Goal: Transaction & Acquisition: Download file/media

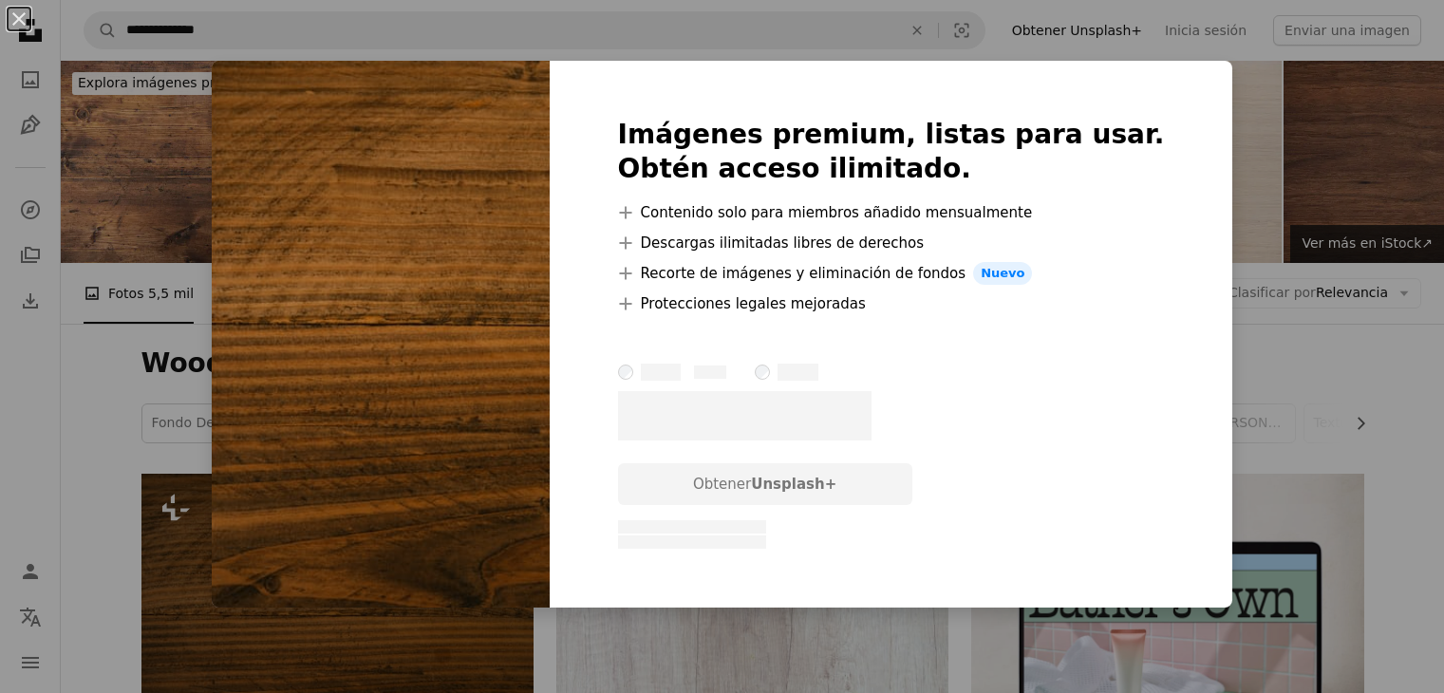
scroll to position [95, 0]
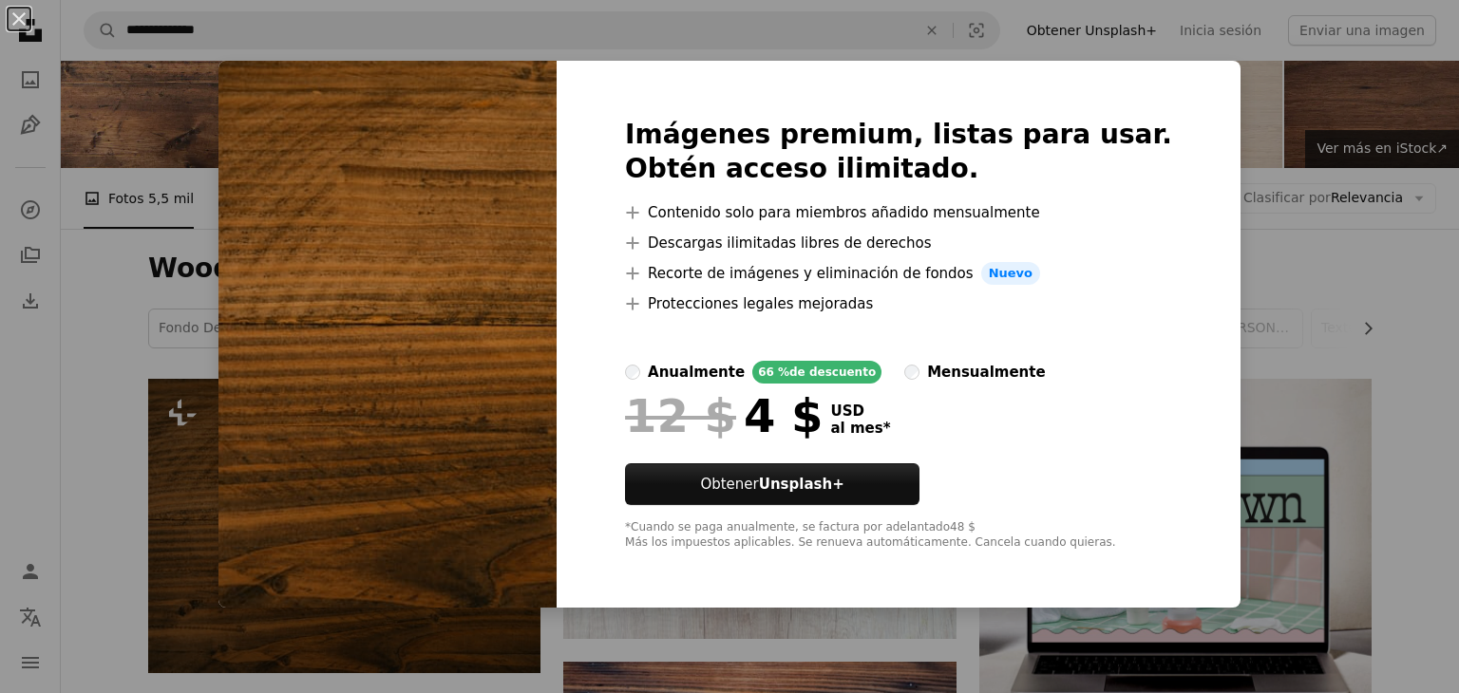
click at [87, 262] on div "An X shape Imágenes premium, listas para usar. Obtén acceso ilimitado. A plus s…" at bounding box center [729, 346] width 1459 height 693
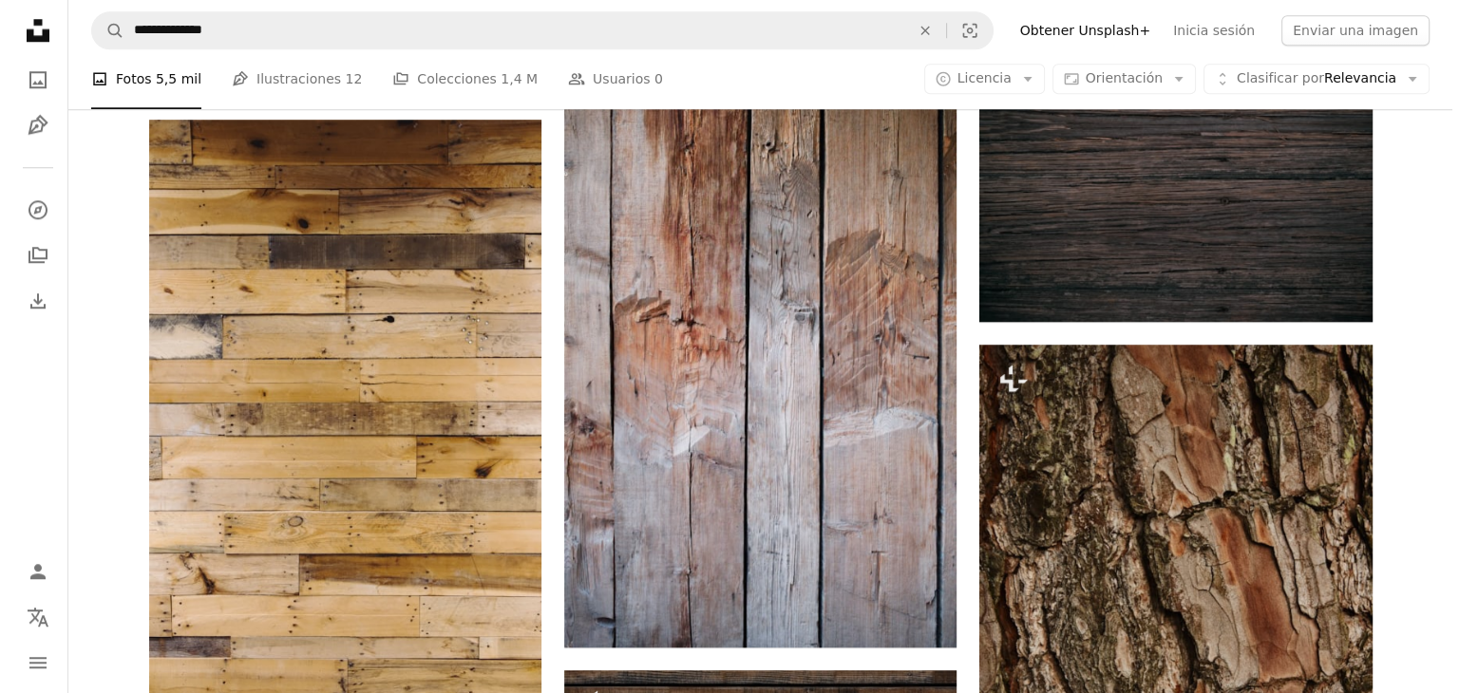
scroll to position [2469, 0]
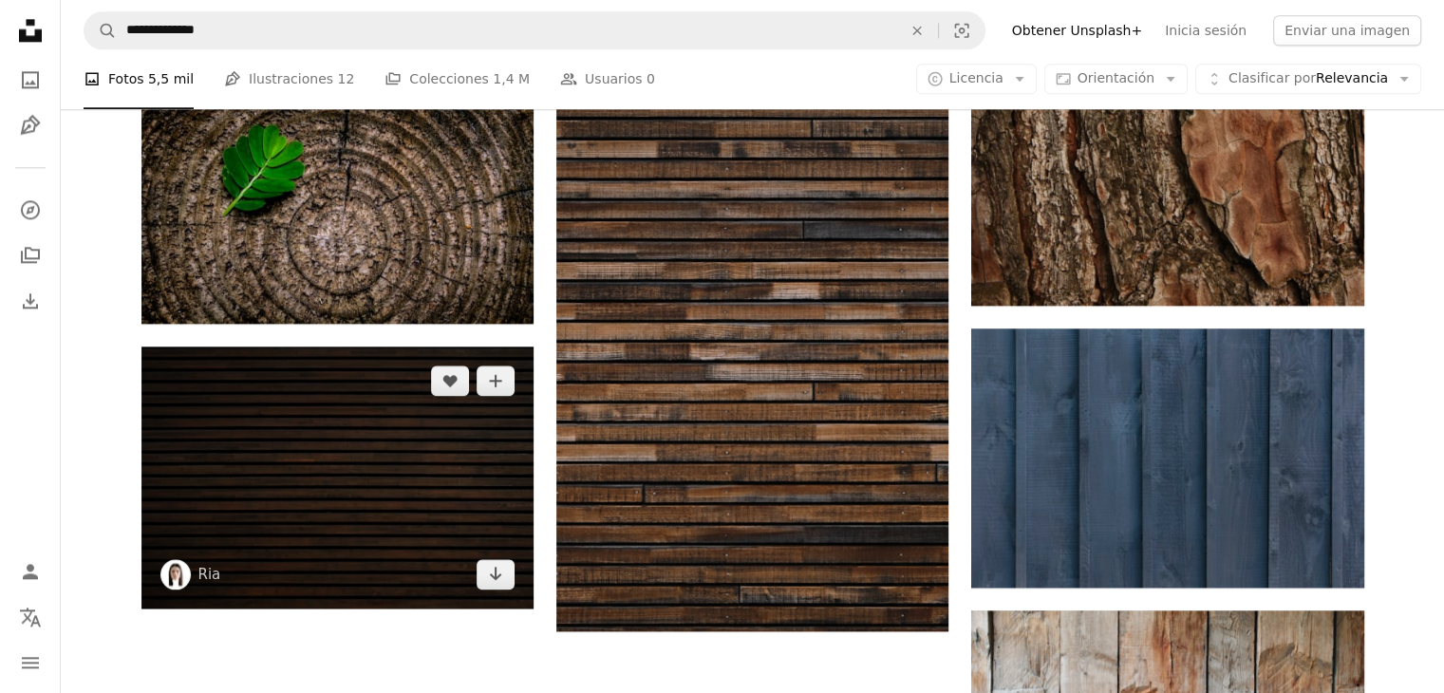
click at [367, 347] on img at bounding box center [337, 477] width 392 height 261
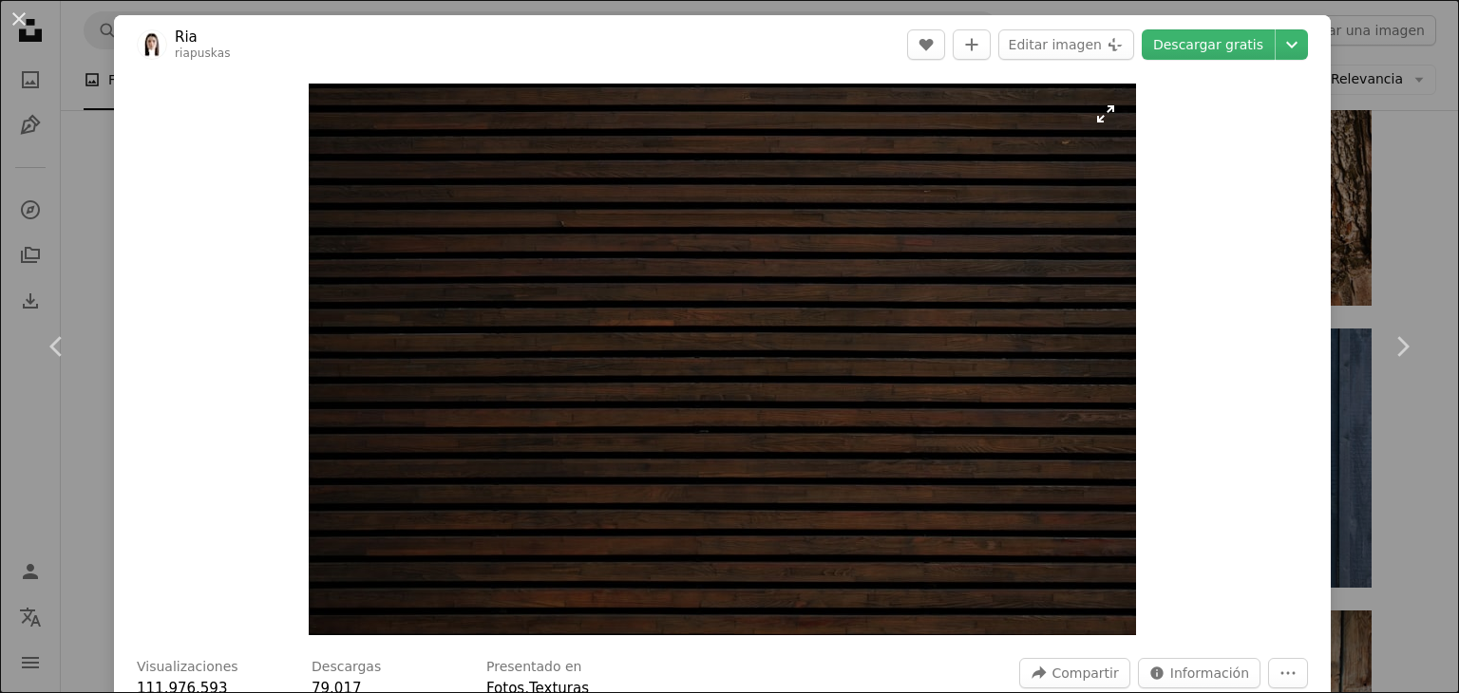
click at [1097, 115] on img "Ampliar en esta imagen" at bounding box center [722, 360] width 827 height 552
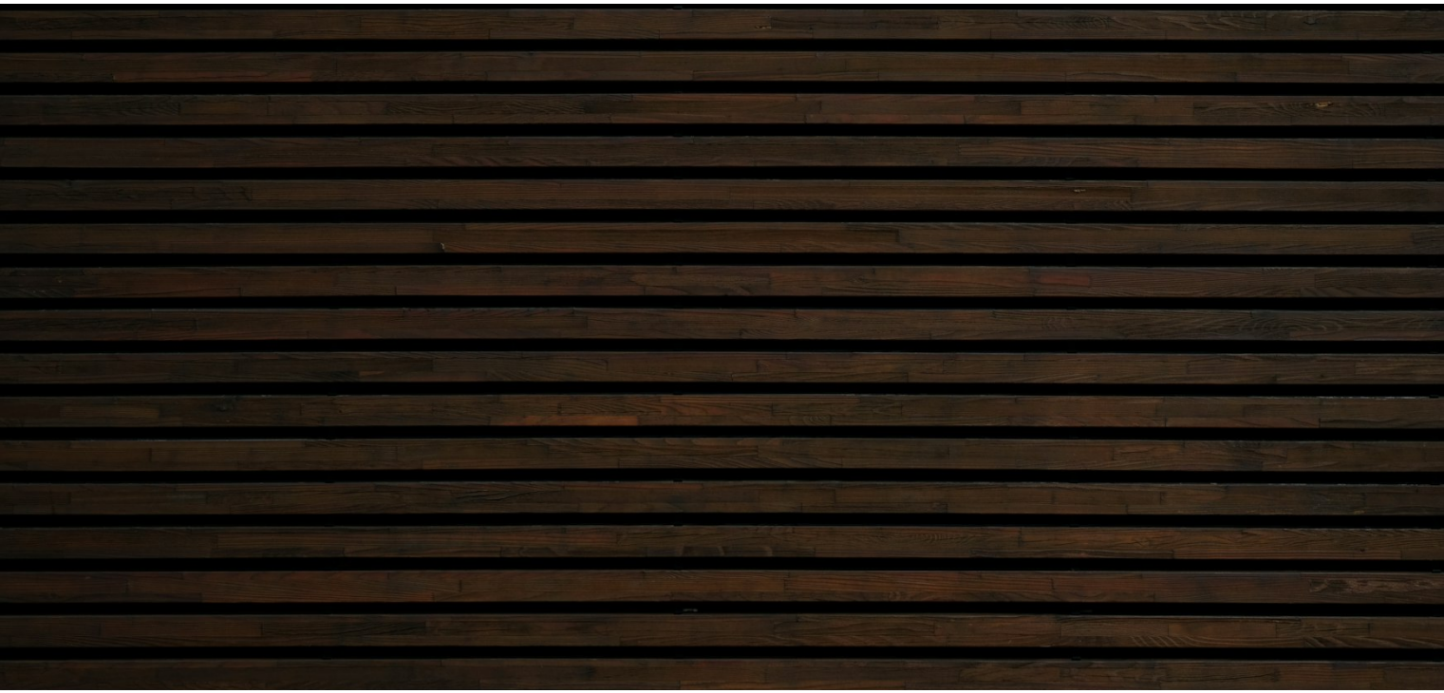
scroll to position [130, 0]
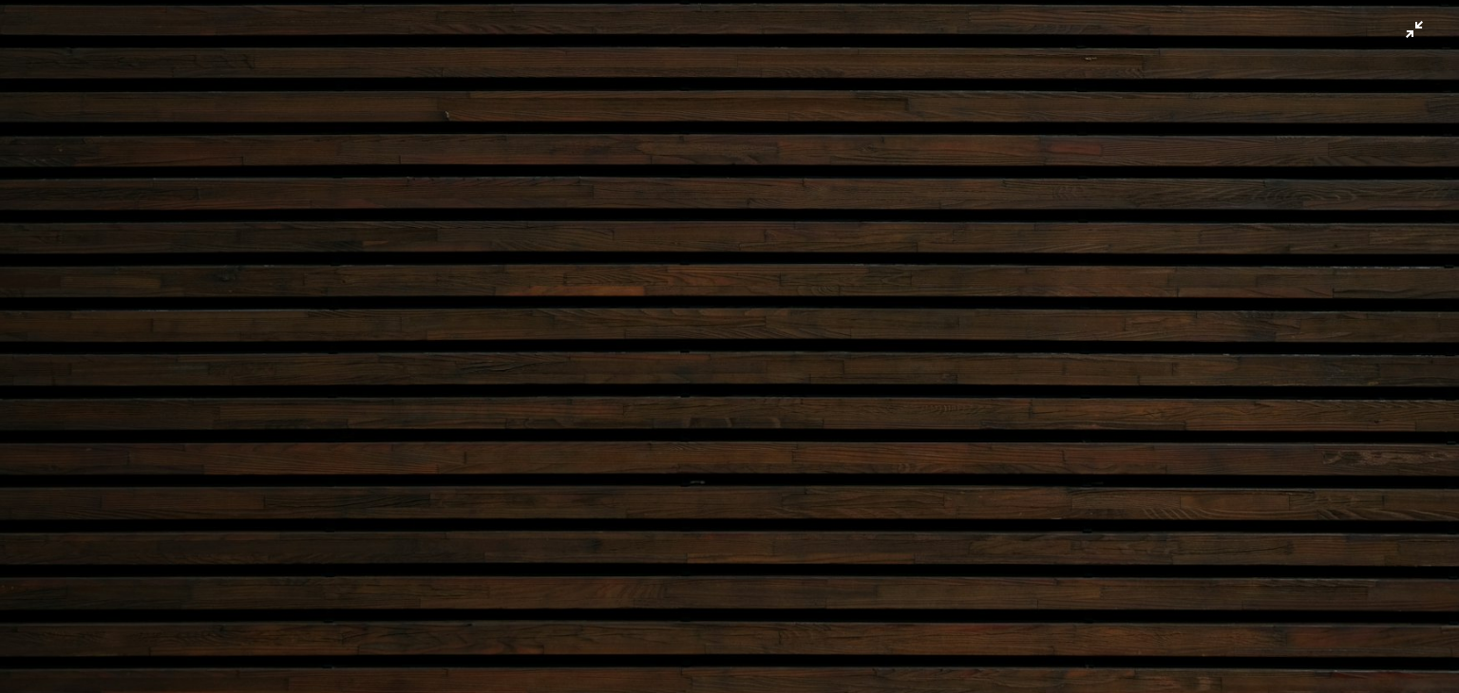
click at [1398, 28] on img "Reducir el zoom en esta imagen" at bounding box center [729, 355] width 1460 height 973
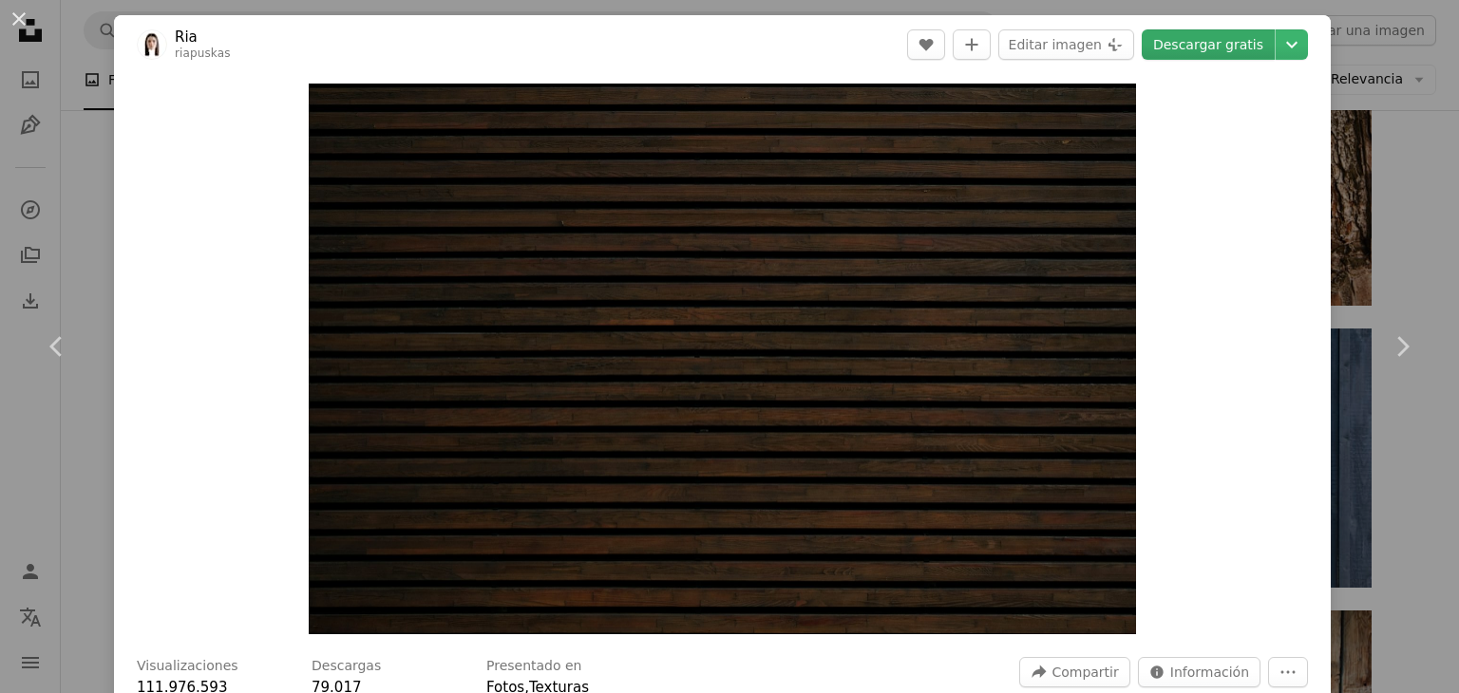
click at [1215, 54] on link "Descargar gratis" at bounding box center [1207, 44] width 133 height 30
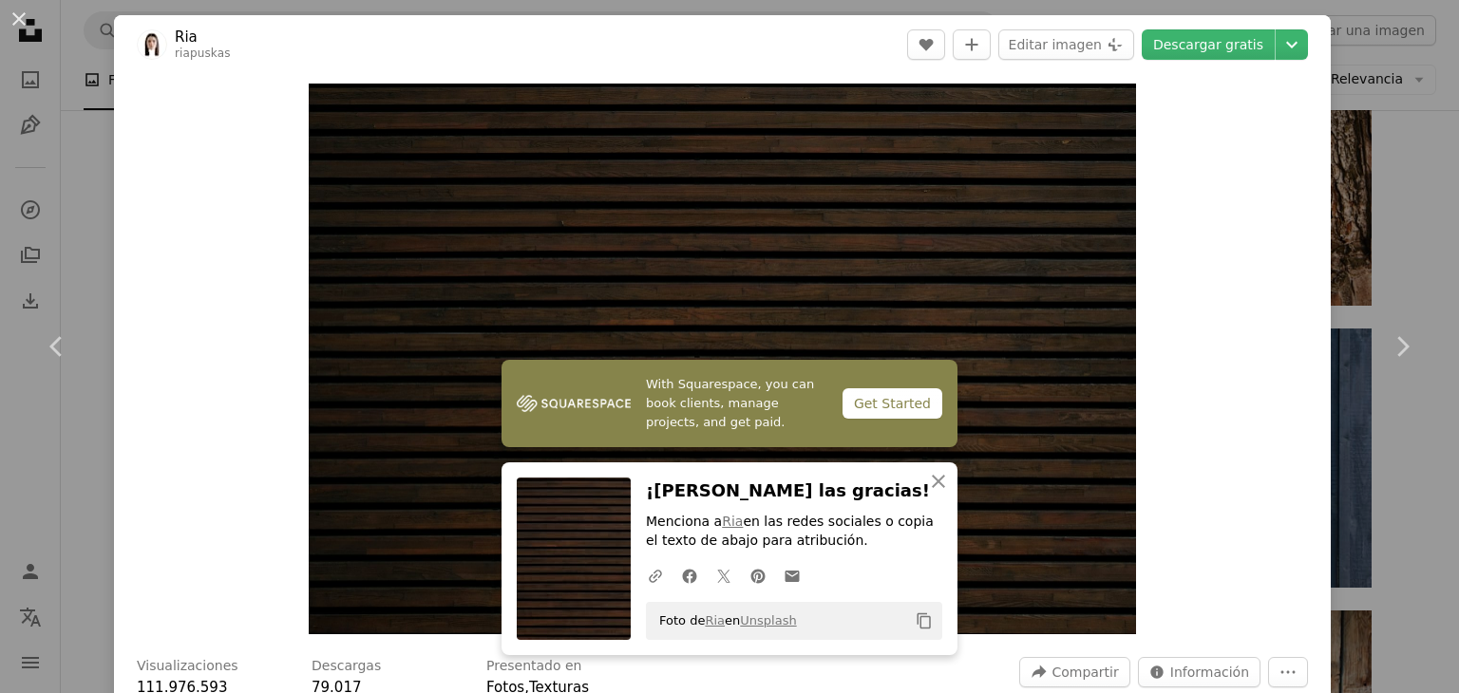
click at [97, 250] on div "An X shape Chevron left Chevron right With Squarespace, you can book clients, m…" at bounding box center [729, 346] width 1459 height 693
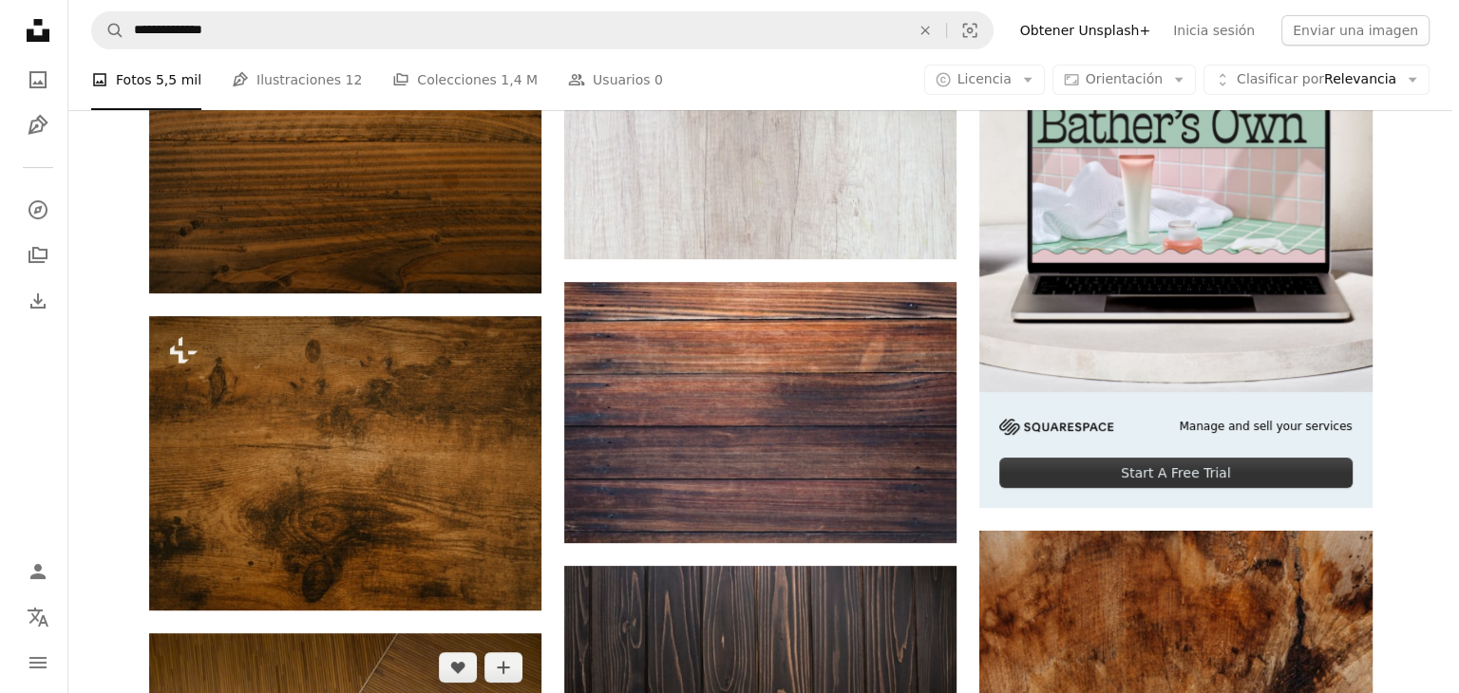
scroll to position [475, 0]
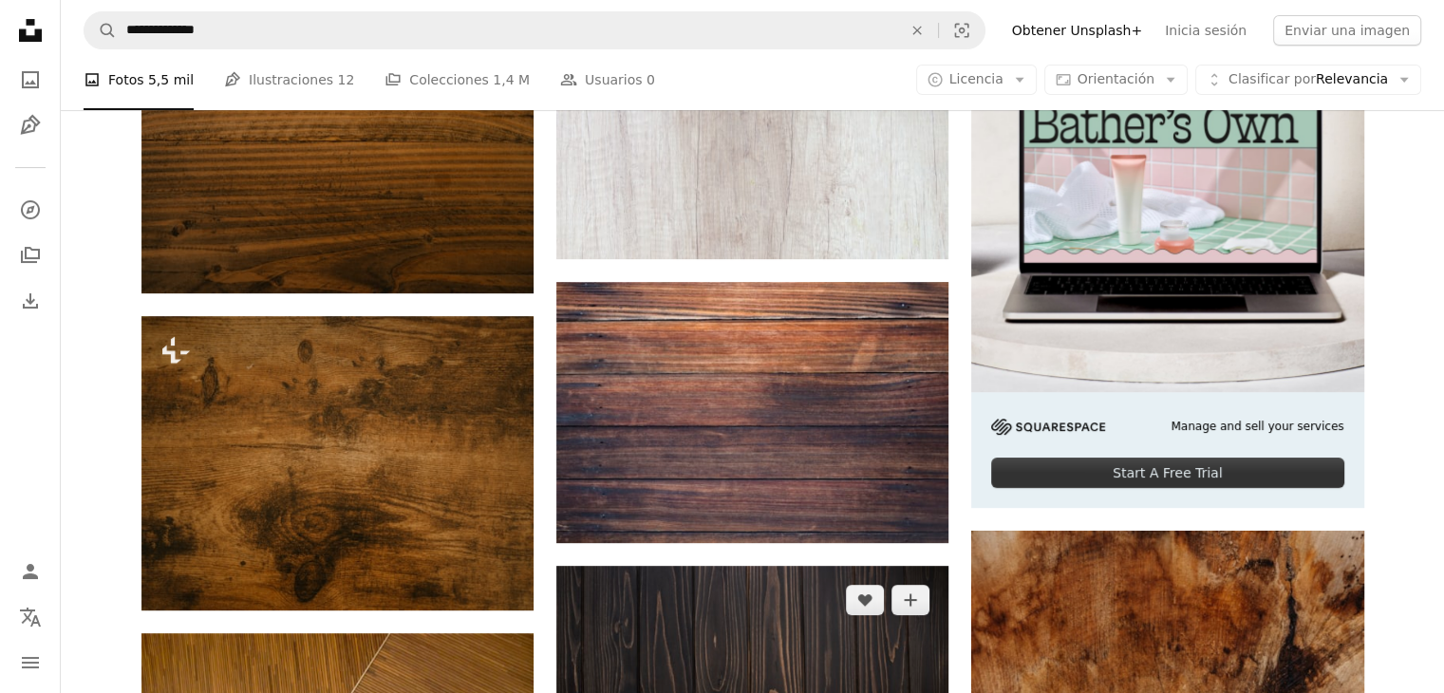
click at [824, 566] on img at bounding box center [752, 696] width 392 height 261
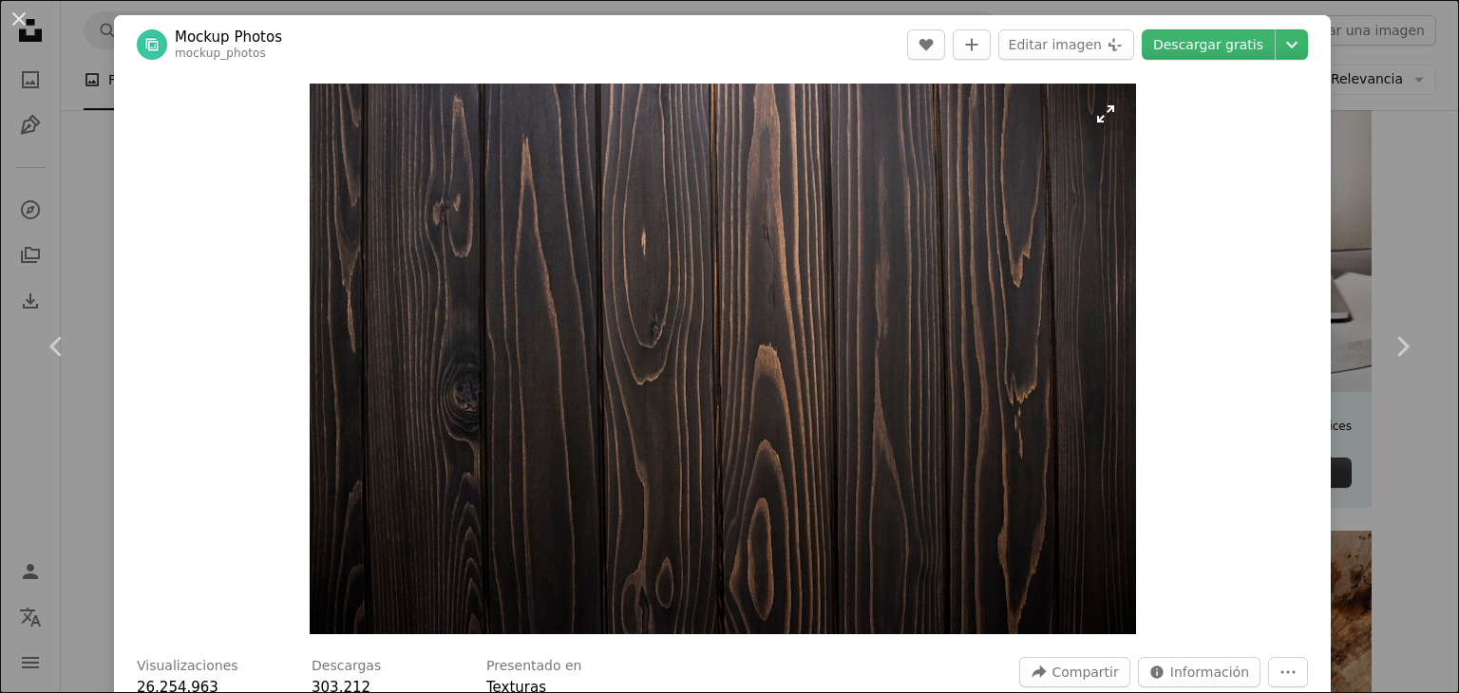
click at [1098, 119] on img "Ampliar en esta imagen" at bounding box center [723, 359] width 826 height 551
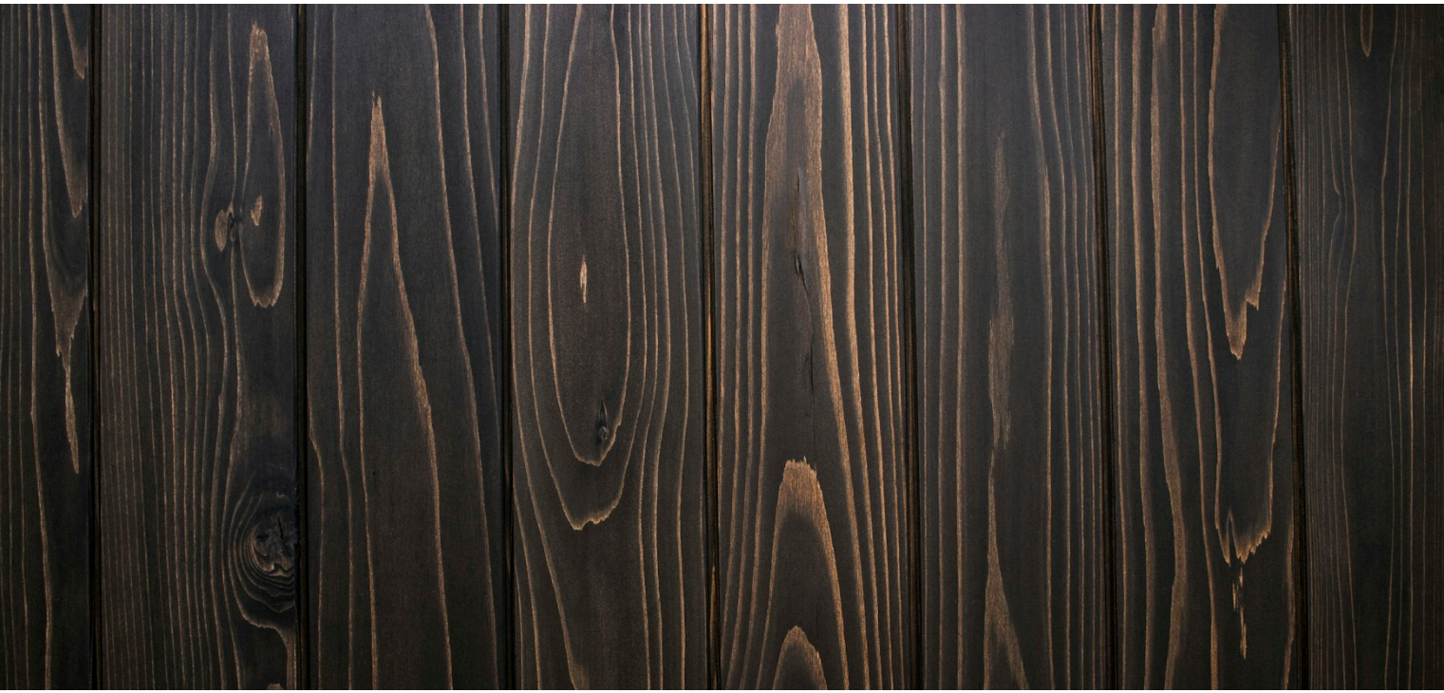
scroll to position [130, 0]
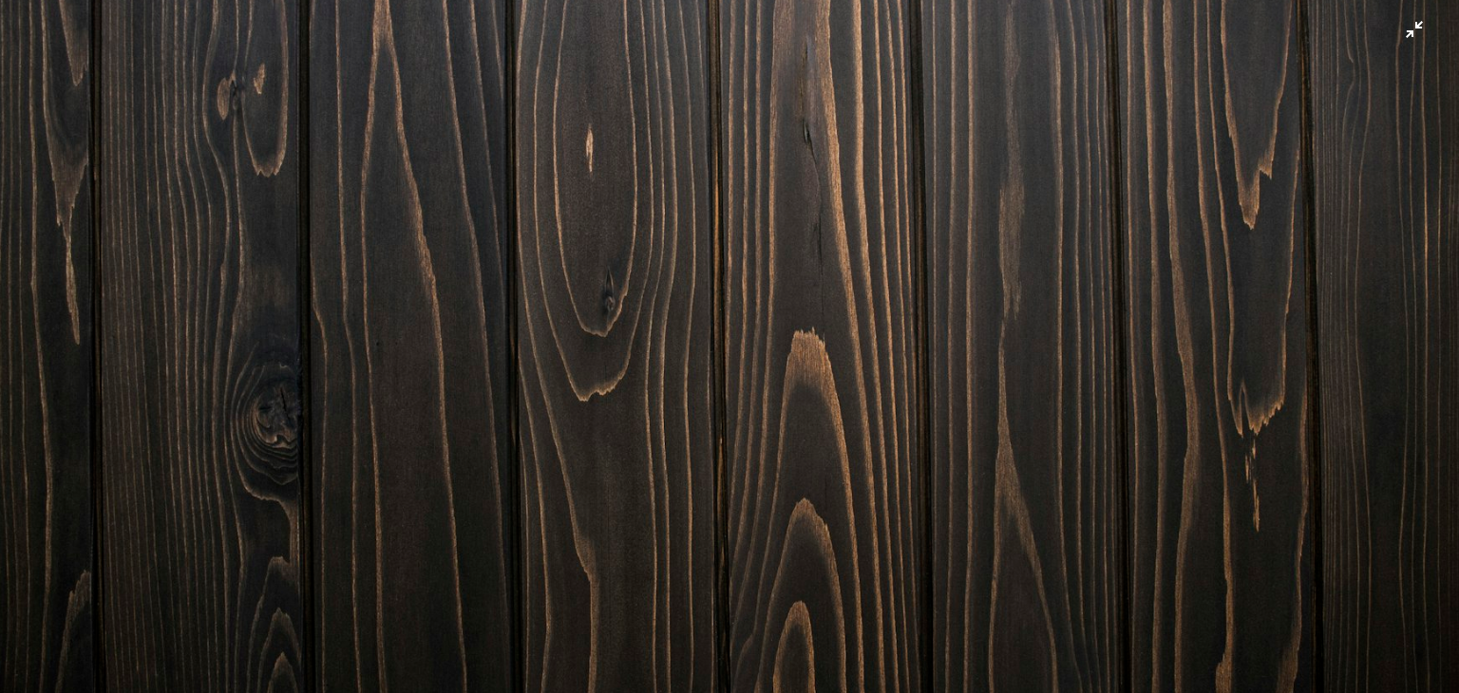
click at [1424, 69] on img "Reducir el zoom en esta imagen" at bounding box center [729, 355] width 1460 height 973
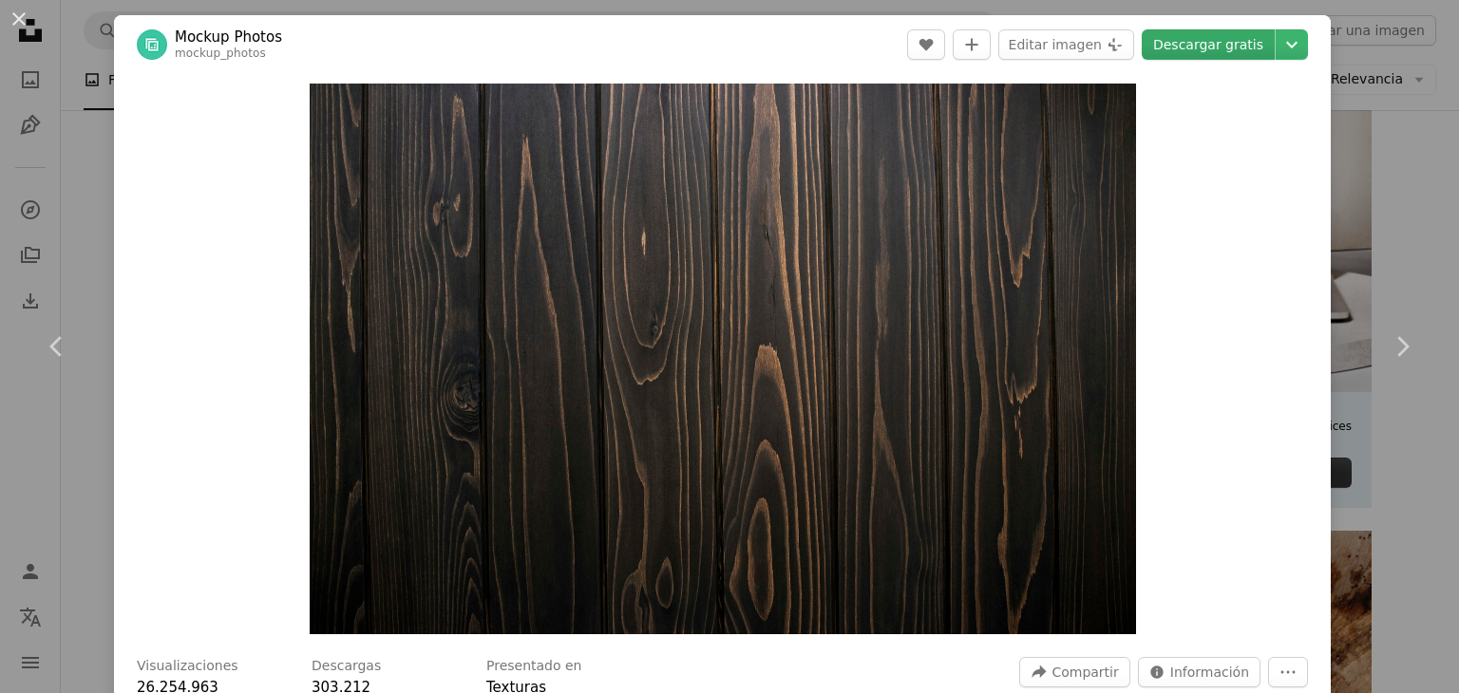
click at [1203, 43] on link "Descargar gratis" at bounding box center [1207, 44] width 133 height 30
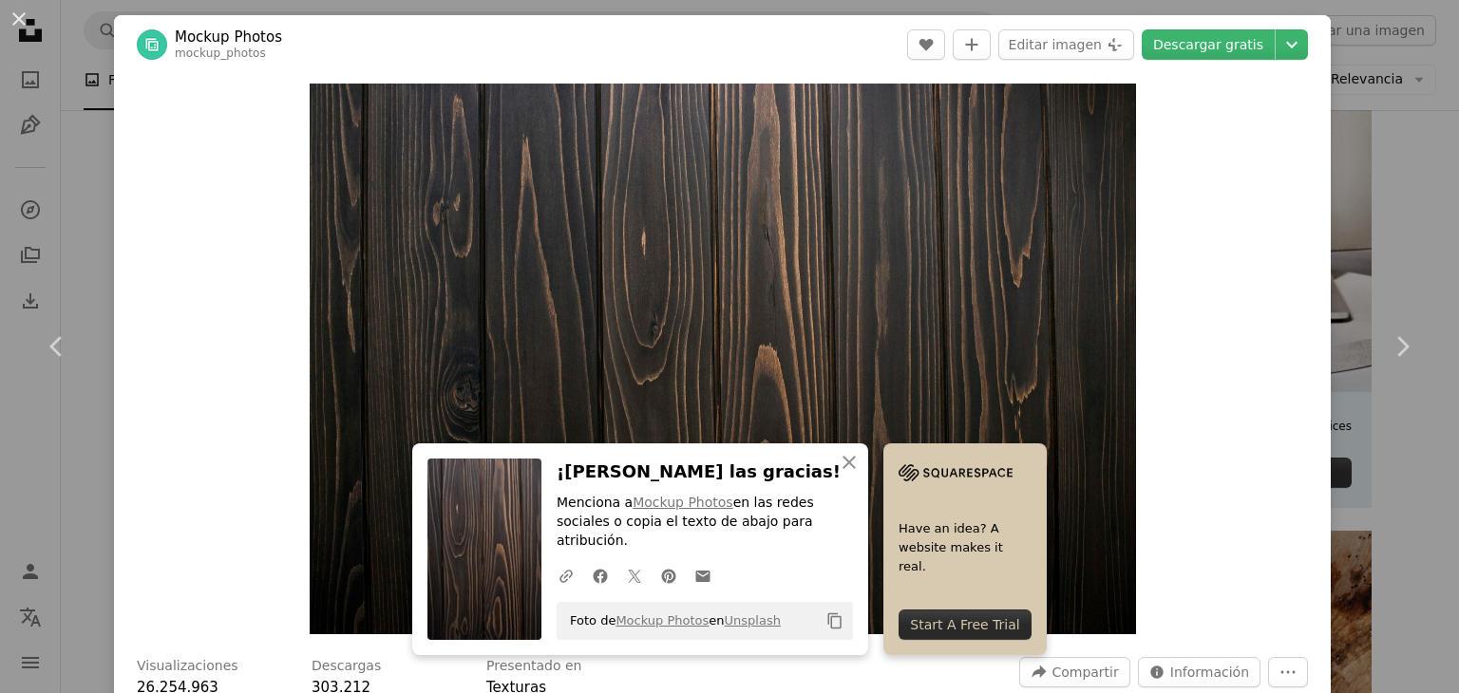
click at [86, 143] on div "An X shape Chevron left Chevron right An X shape Cerrar ¡[PERSON_NAME] las grac…" at bounding box center [729, 346] width 1459 height 693
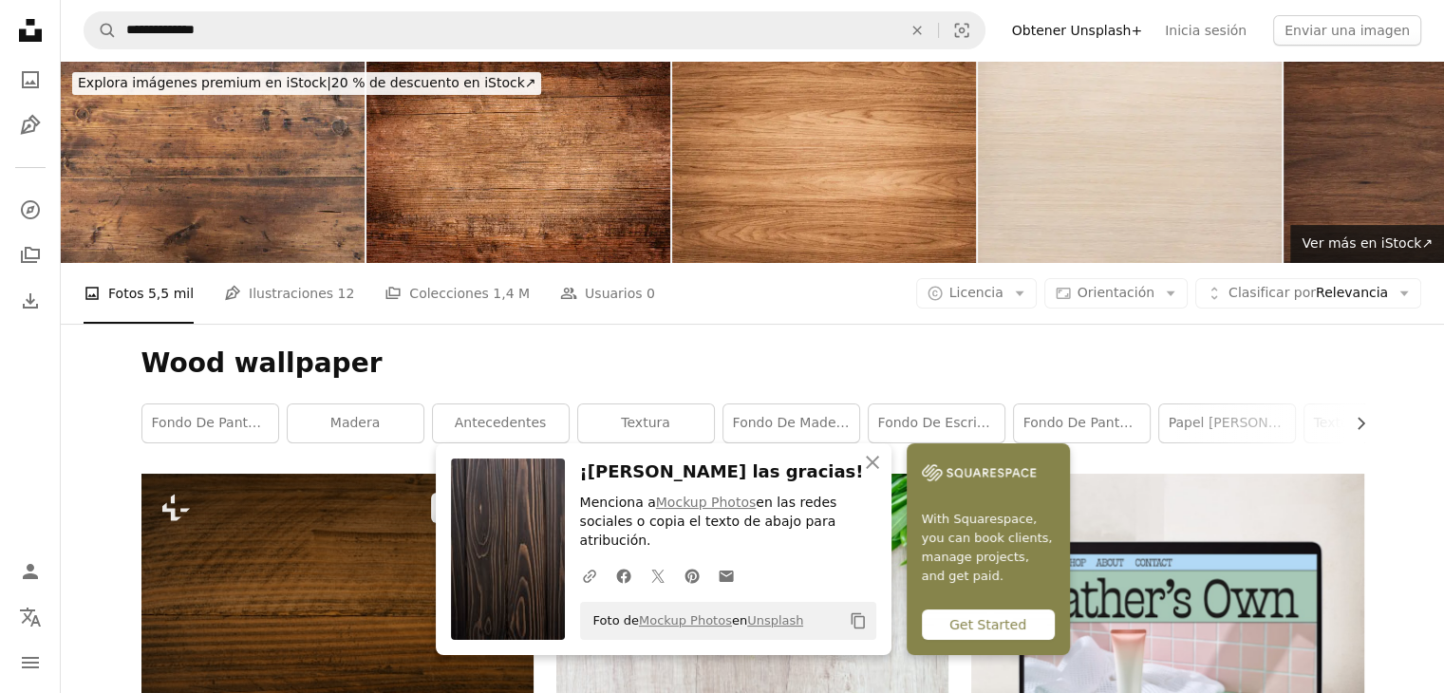
click at [376, 474] on img at bounding box center [337, 621] width 392 height 294
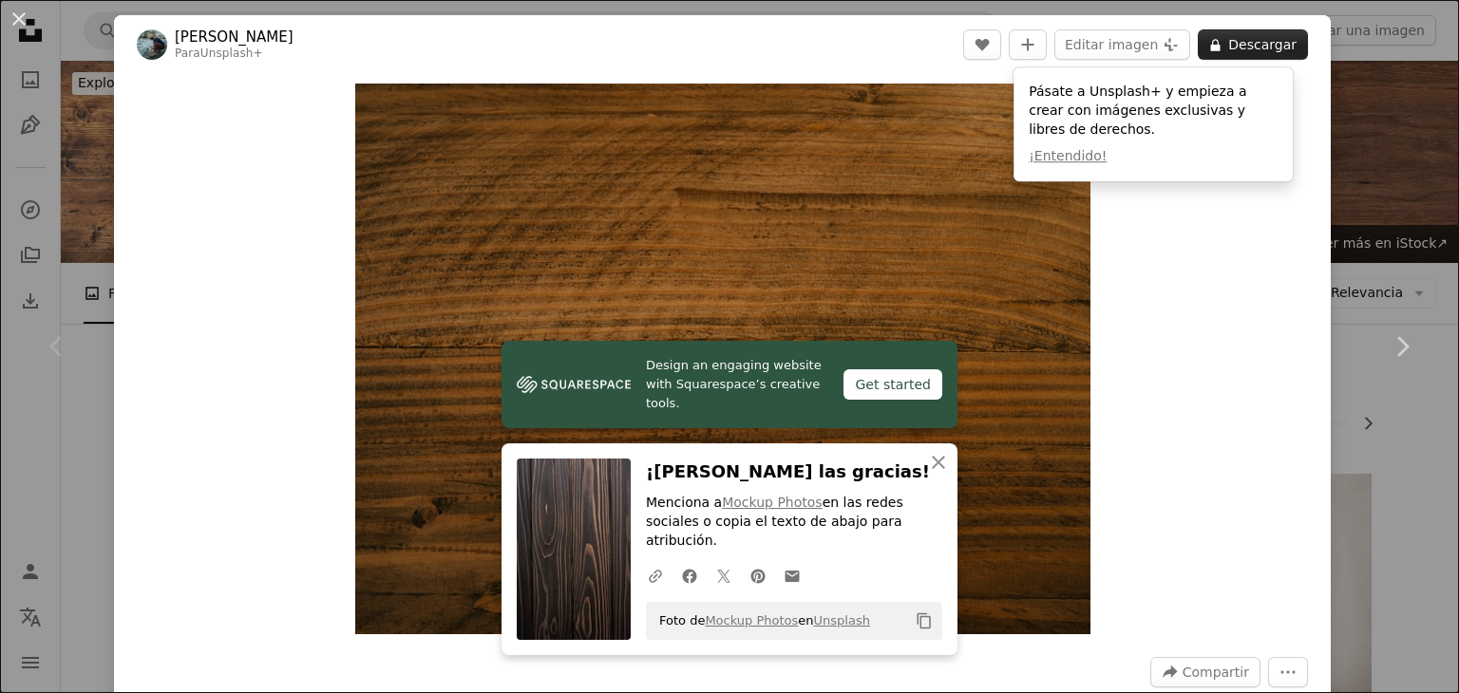
click at [1233, 40] on button "A lock Descargar" at bounding box center [1252, 44] width 110 height 30
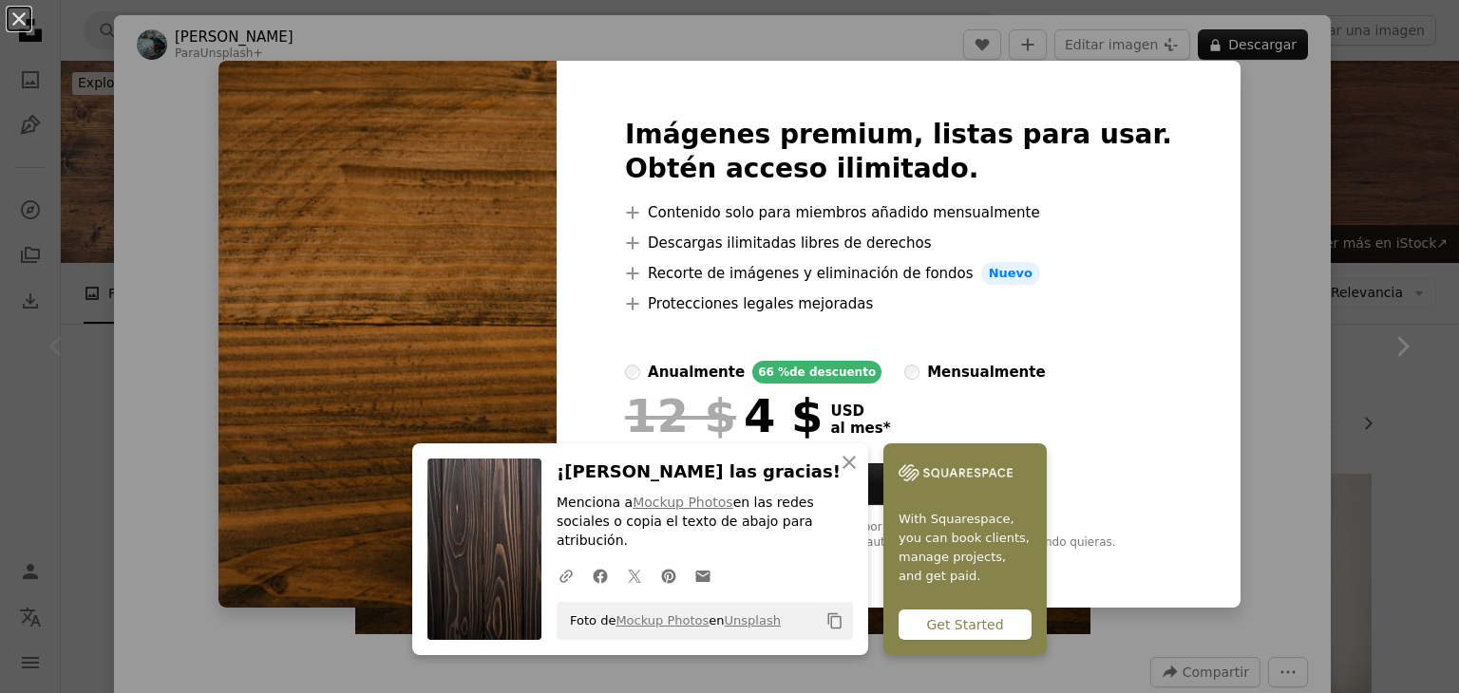
click at [63, 390] on div "An X shape An X shape Cerrar ¡[PERSON_NAME] las gracias! Menciona a Mockup Phot…" at bounding box center [729, 346] width 1459 height 693
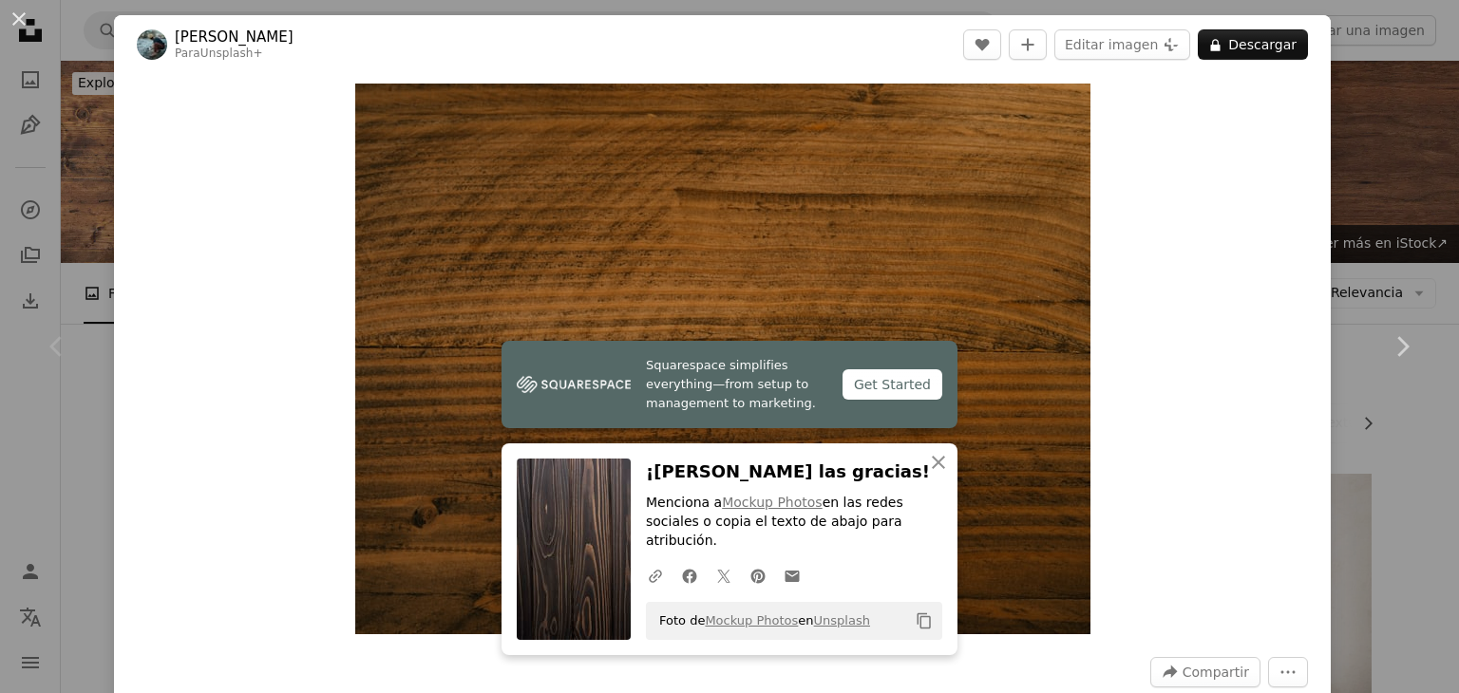
click at [83, 385] on div "Chevron left" at bounding box center [57, 346] width 114 height 182
click at [20, 16] on button "An X shape" at bounding box center [19, 19] width 23 height 23
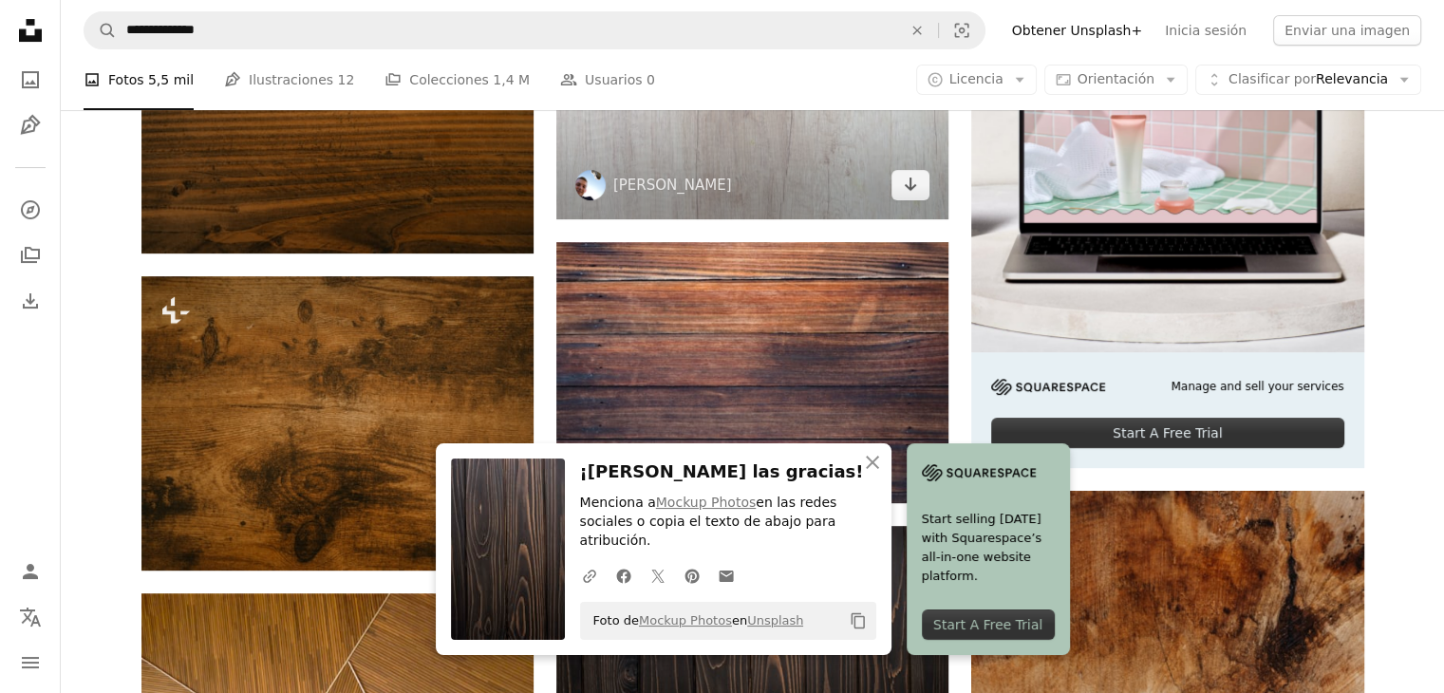
scroll to position [570, 0]
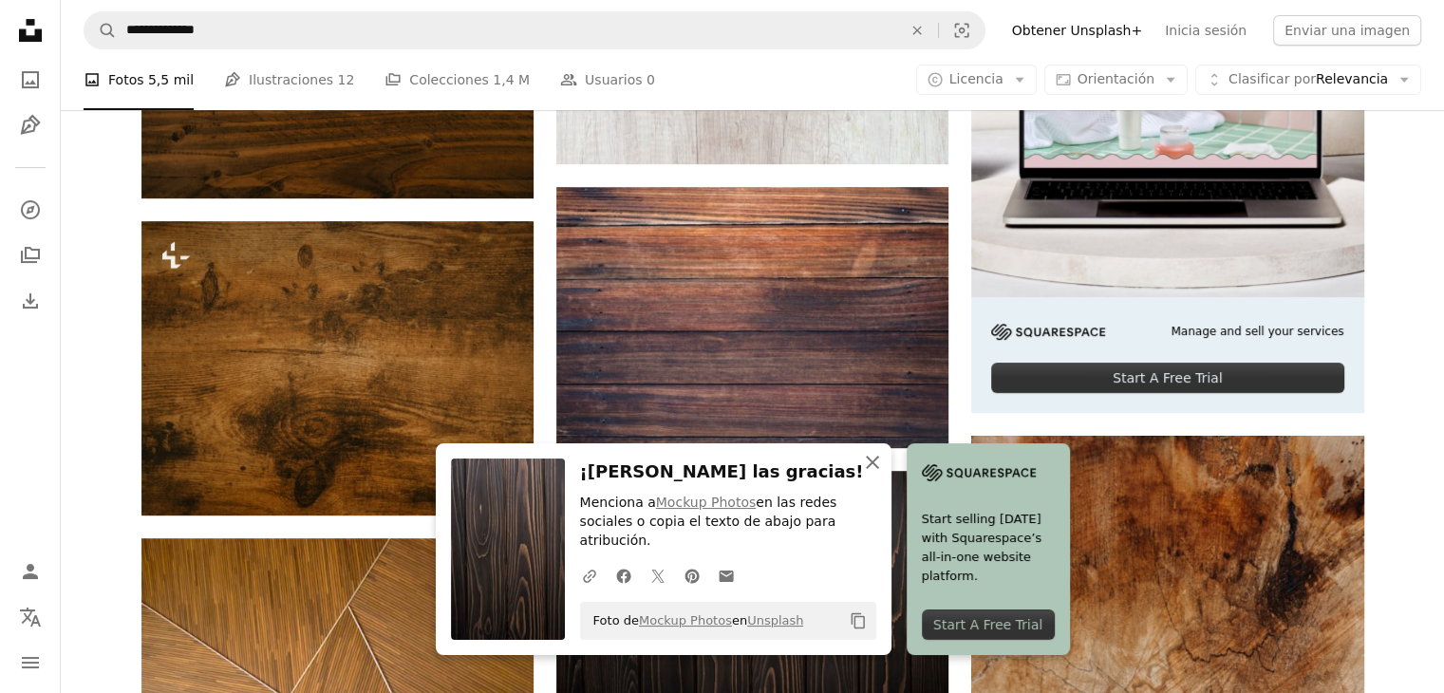
click at [879, 469] on icon "button" at bounding box center [872, 462] width 13 height 13
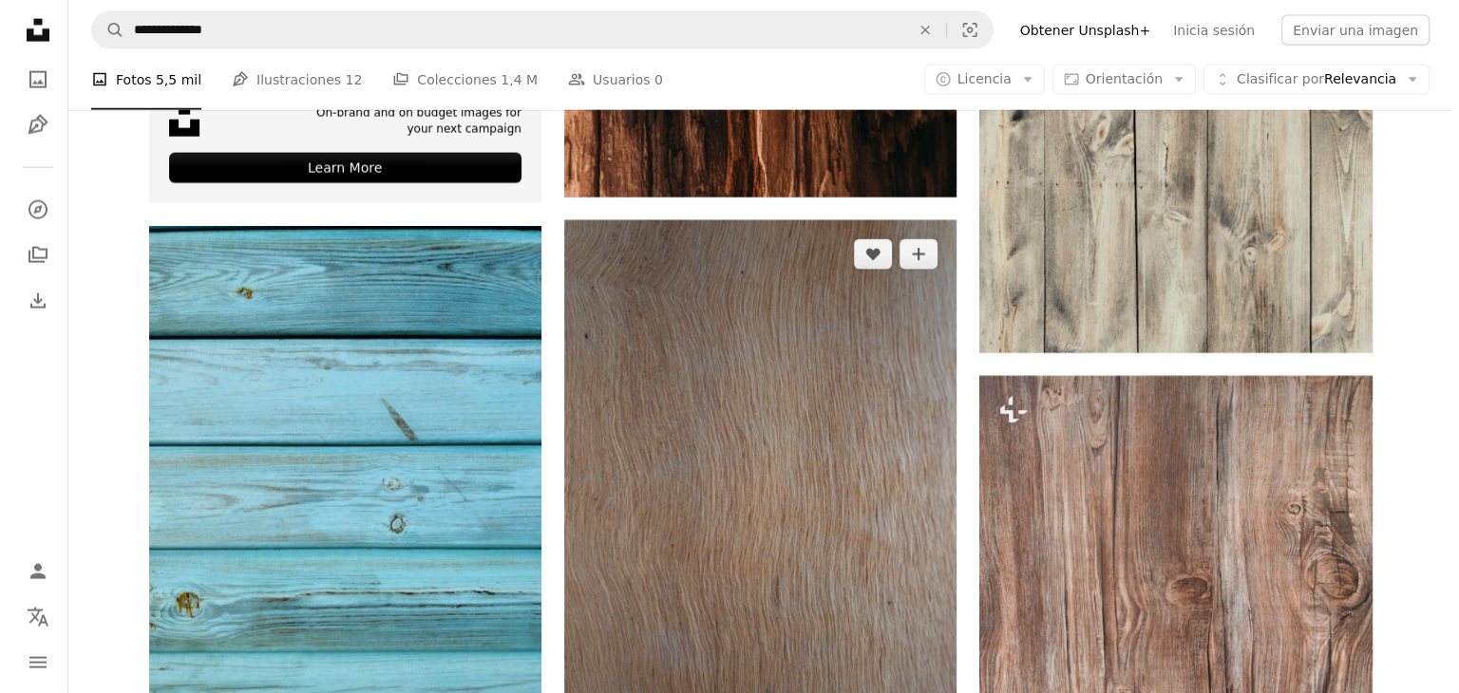
scroll to position [4463, 0]
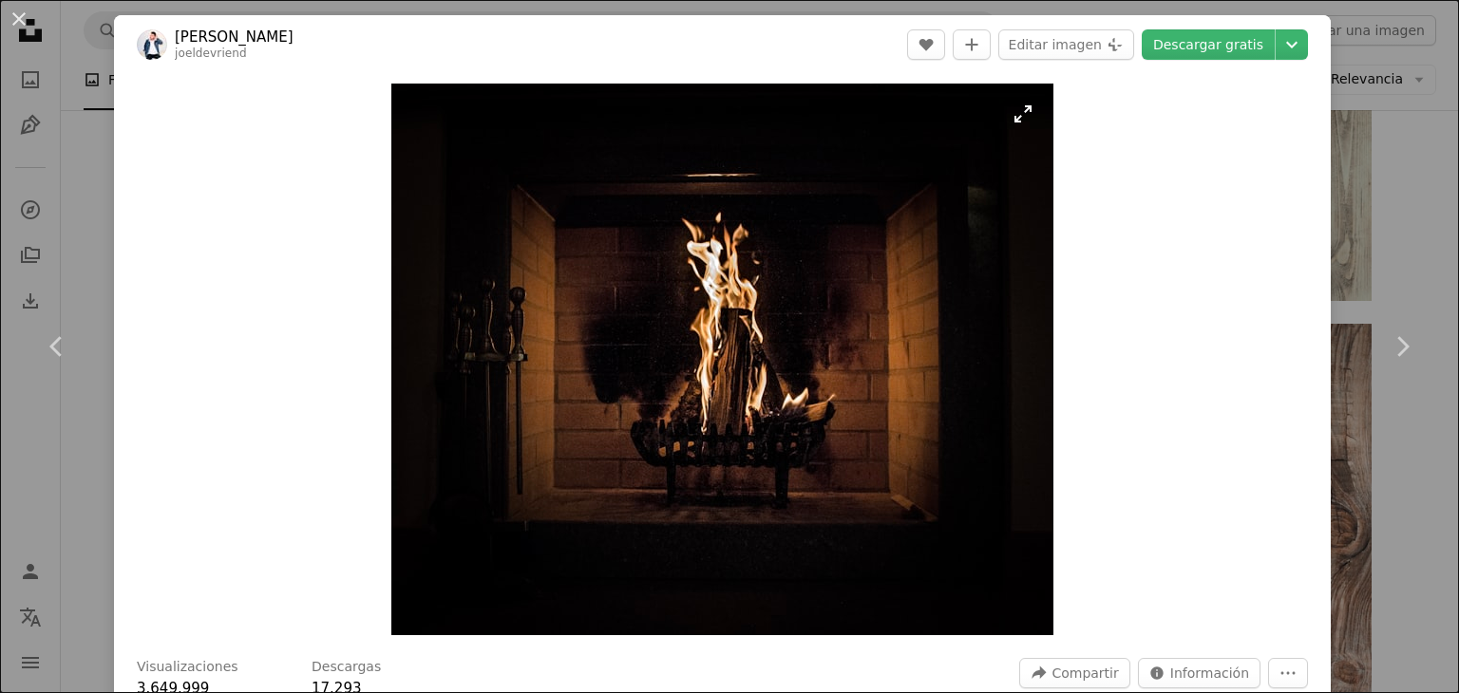
click at [822, 377] on img "Ampliar en esta imagen" at bounding box center [722, 360] width 662 height 552
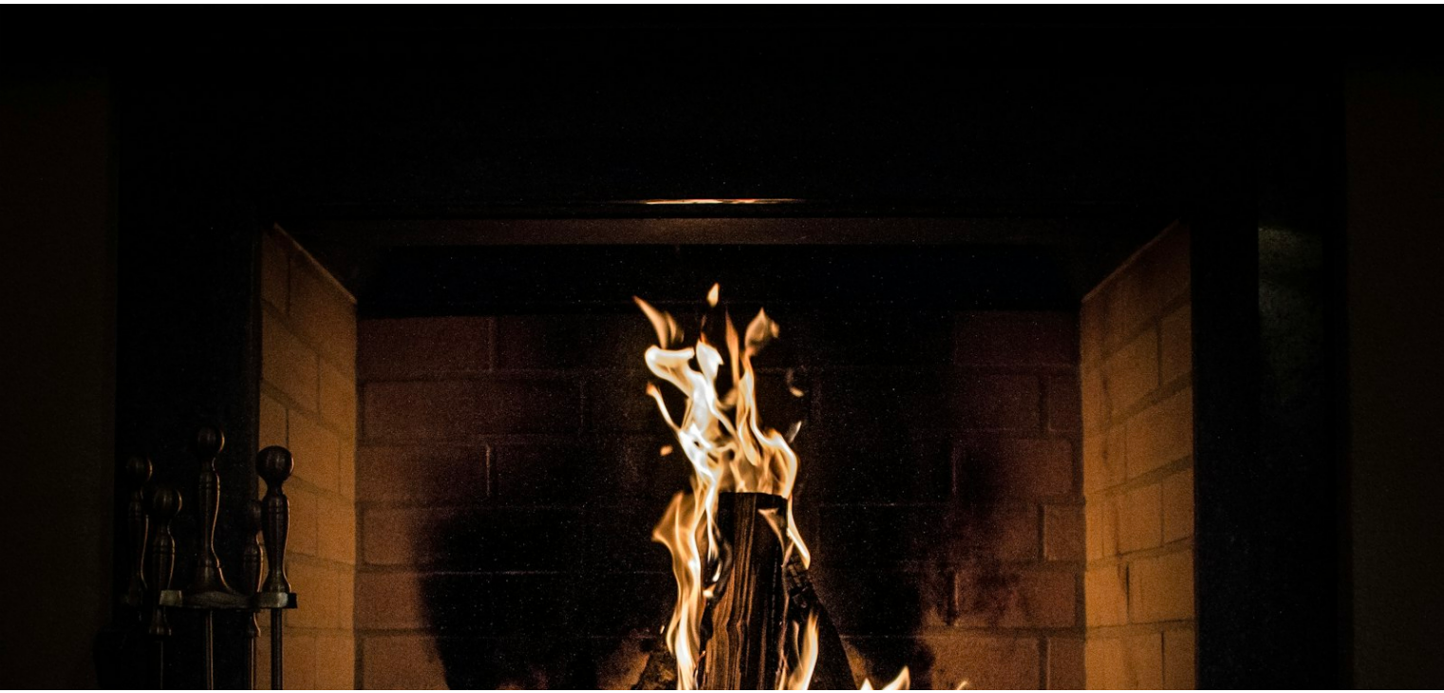
scroll to position [250, 0]
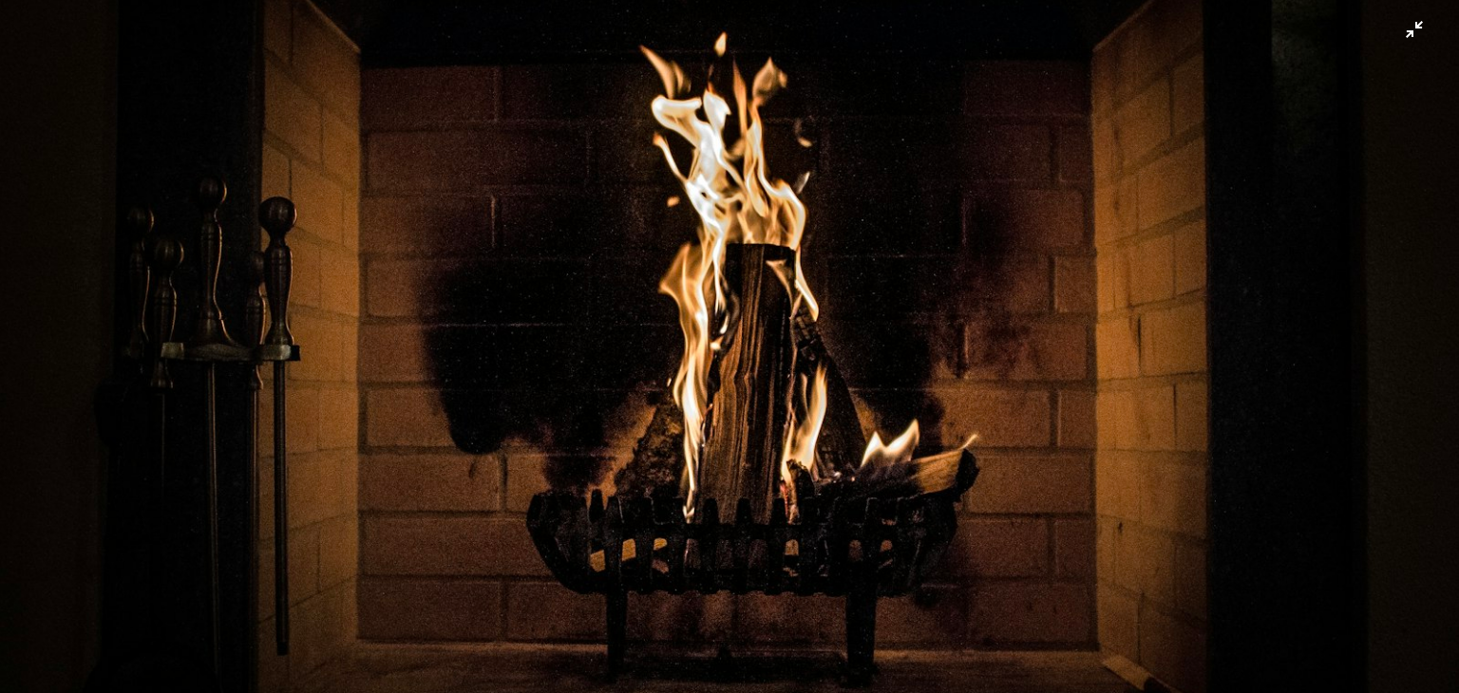
click at [845, 371] on img "Reducir el zoom en esta imagen" at bounding box center [729, 357] width 1460 height 1216
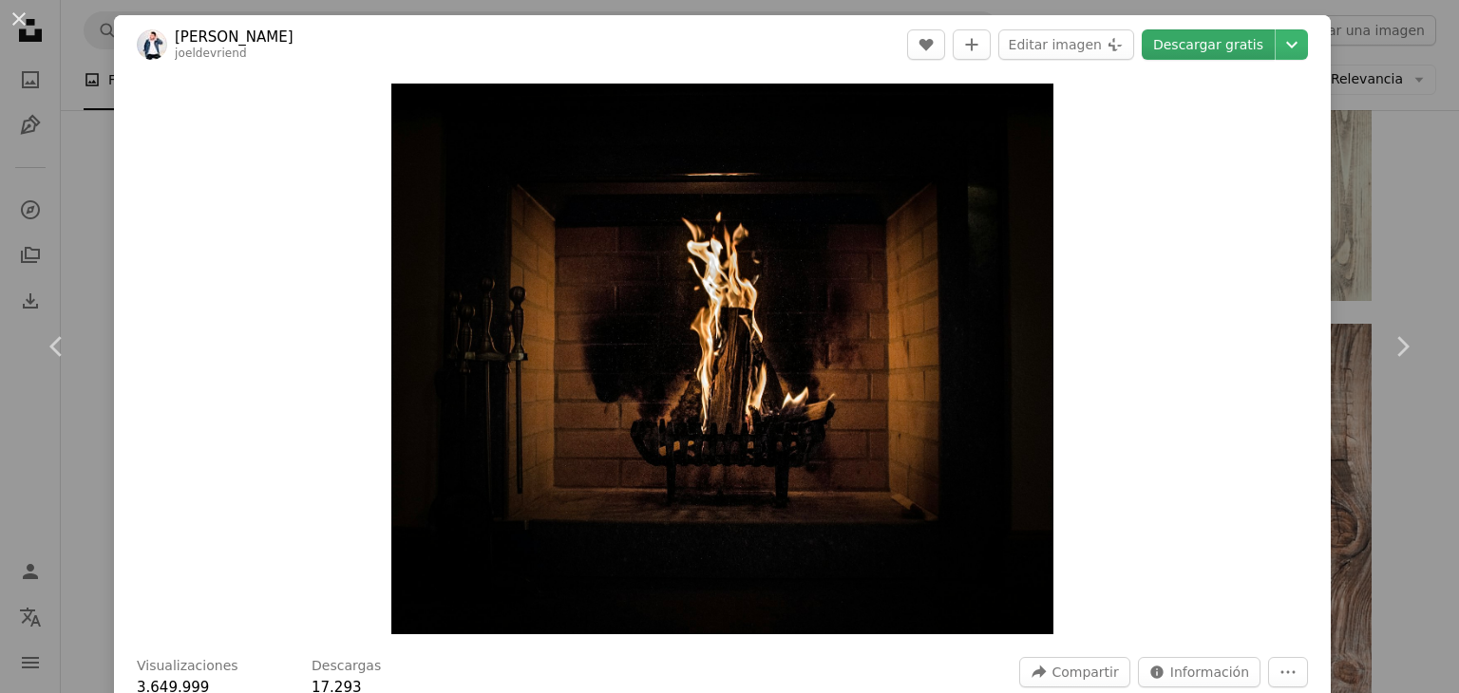
click at [1212, 44] on link "Descargar gratis" at bounding box center [1207, 44] width 133 height 30
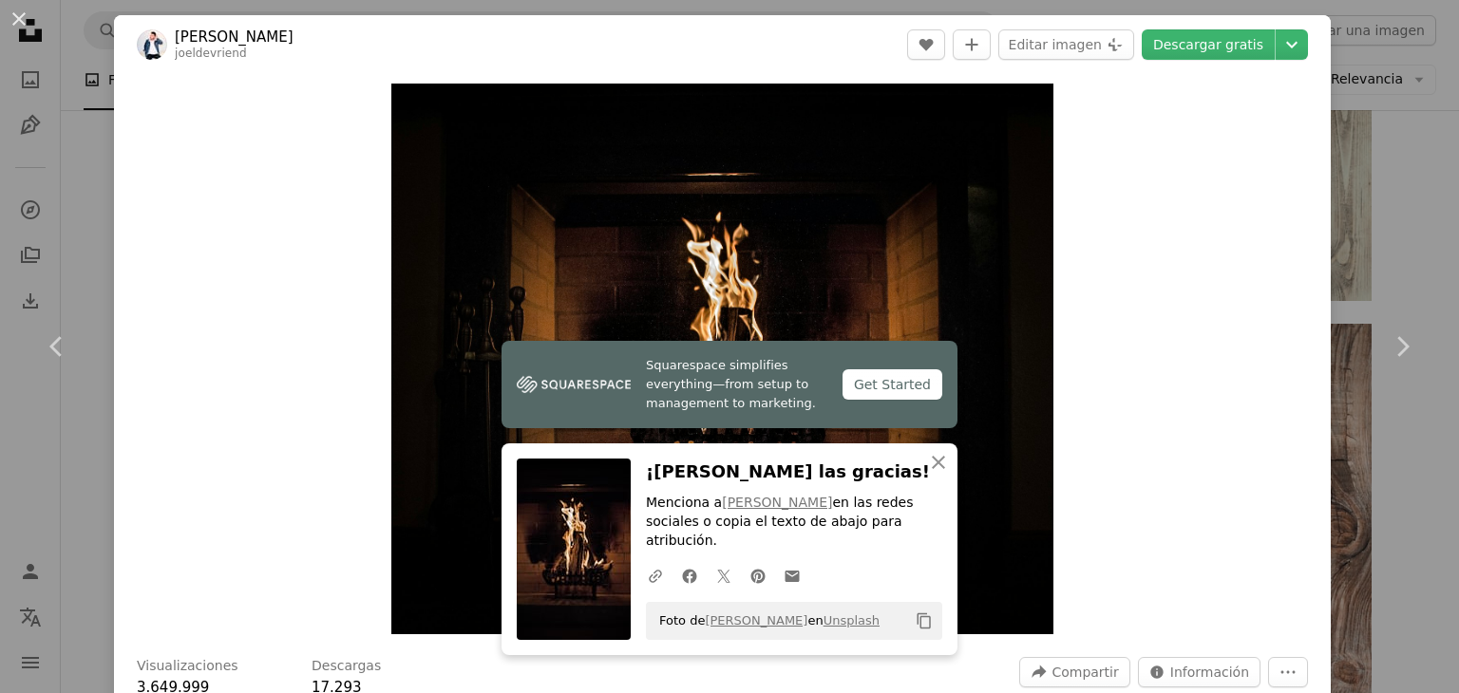
click at [100, 502] on div "An X shape Chevron left Chevron right Squarespace simplifies everything—from se…" at bounding box center [729, 346] width 1459 height 693
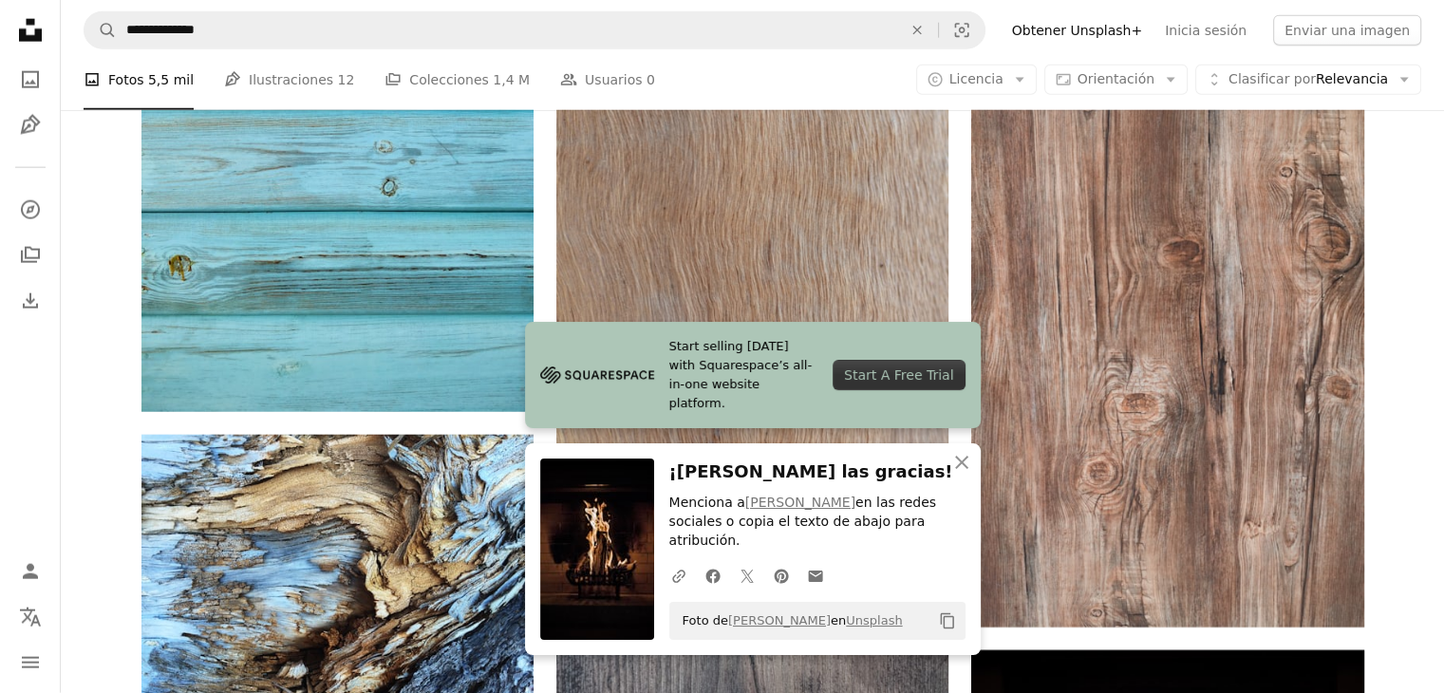
scroll to position [4938, 0]
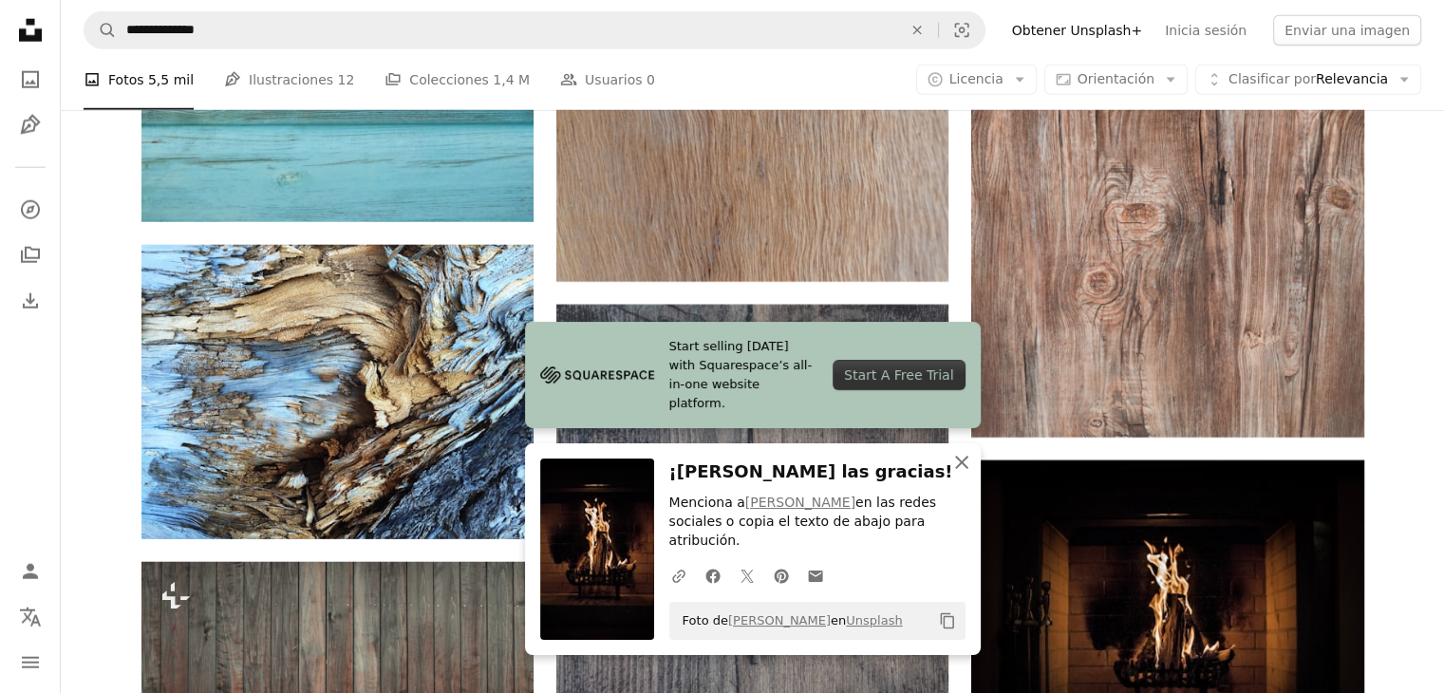
click at [965, 474] on icon "An X shape" at bounding box center [962, 462] width 23 height 23
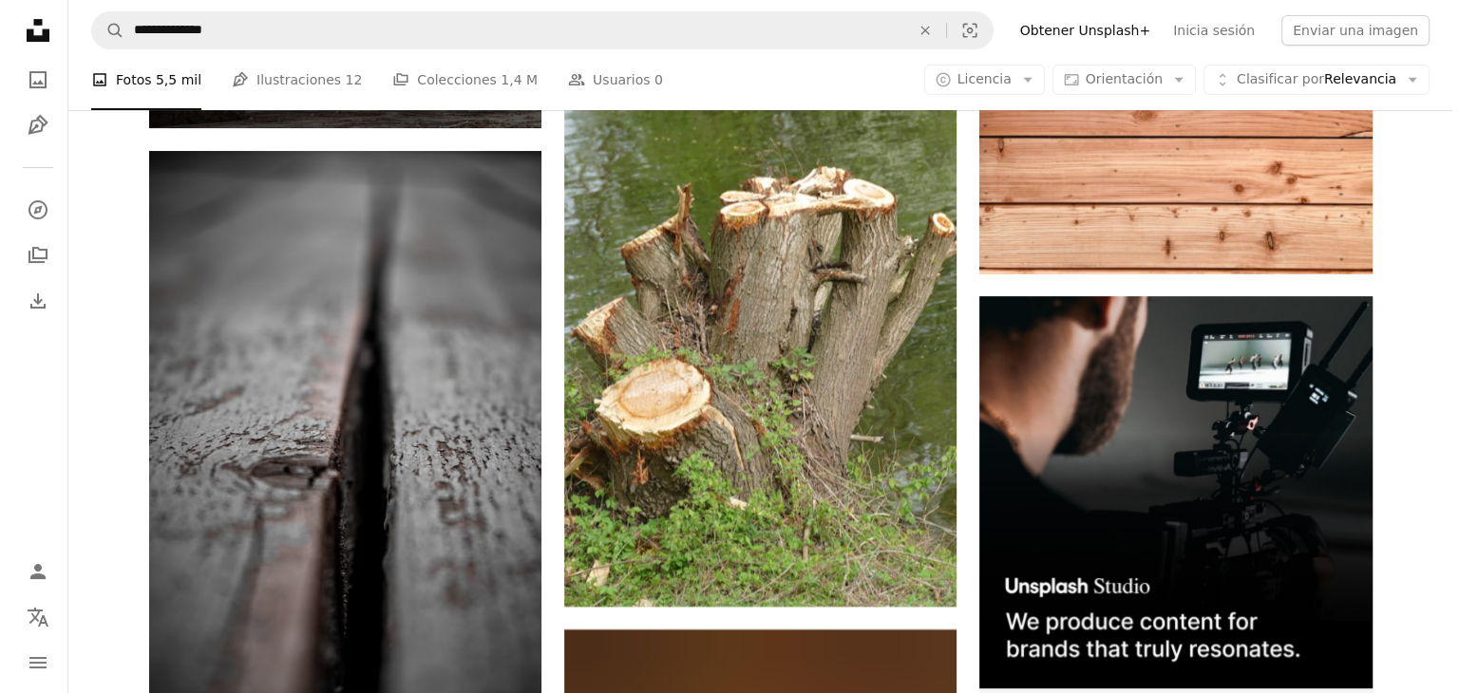
scroll to position [7977, 0]
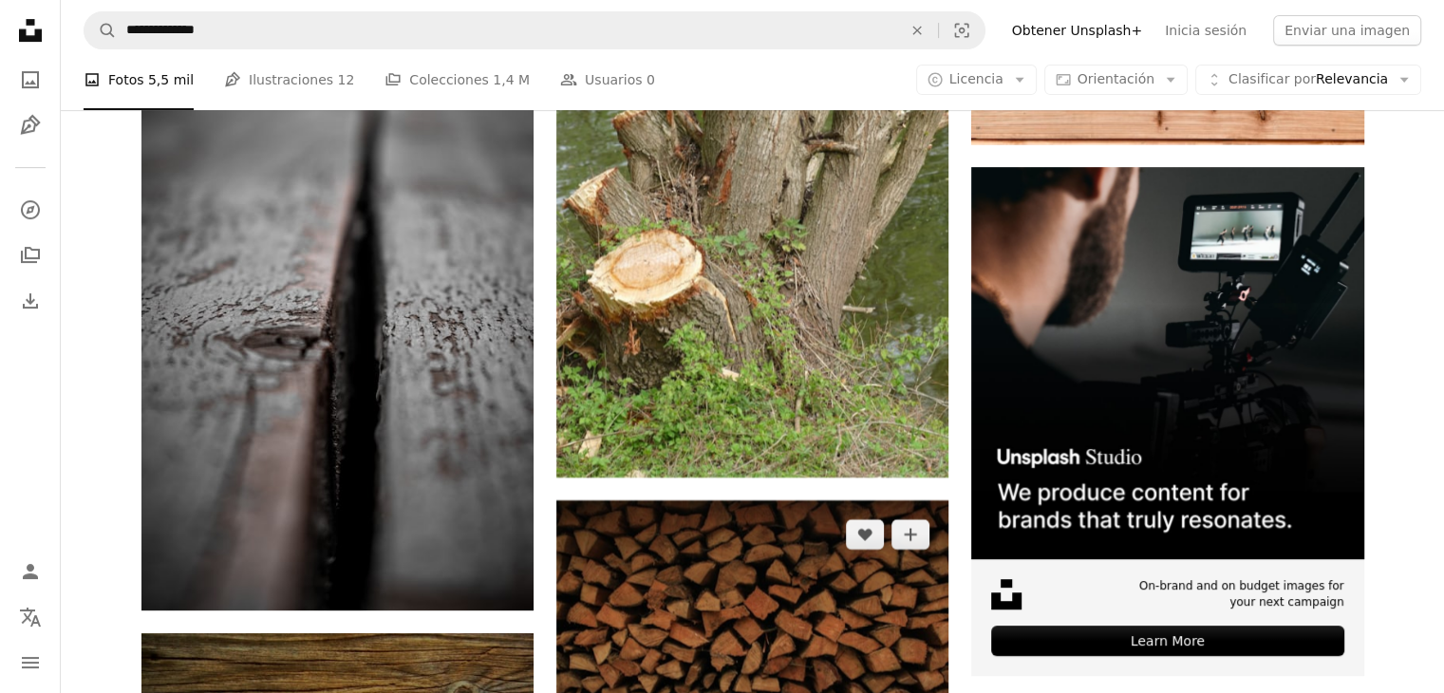
click at [805, 500] on img at bounding box center [752, 630] width 392 height 261
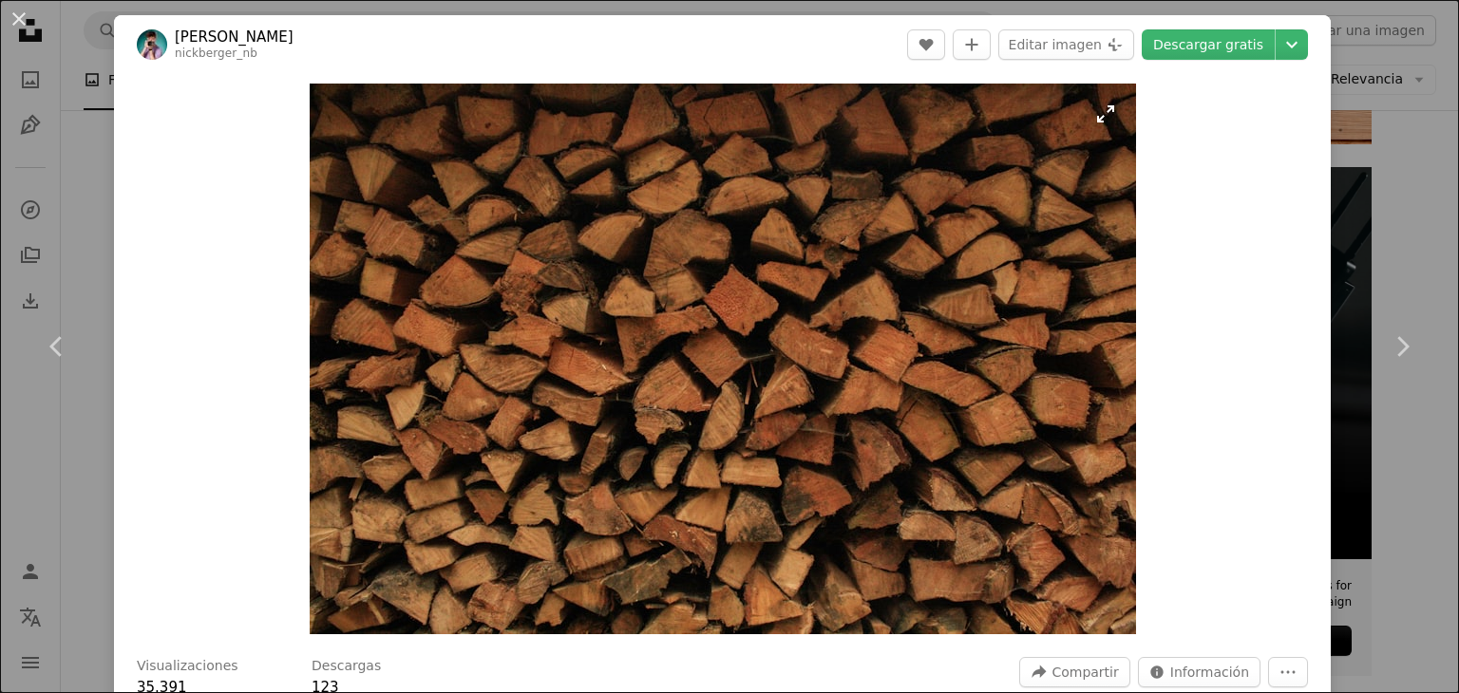
click at [817, 342] on img "Ampliar en esta imagen" at bounding box center [723, 359] width 826 height 551
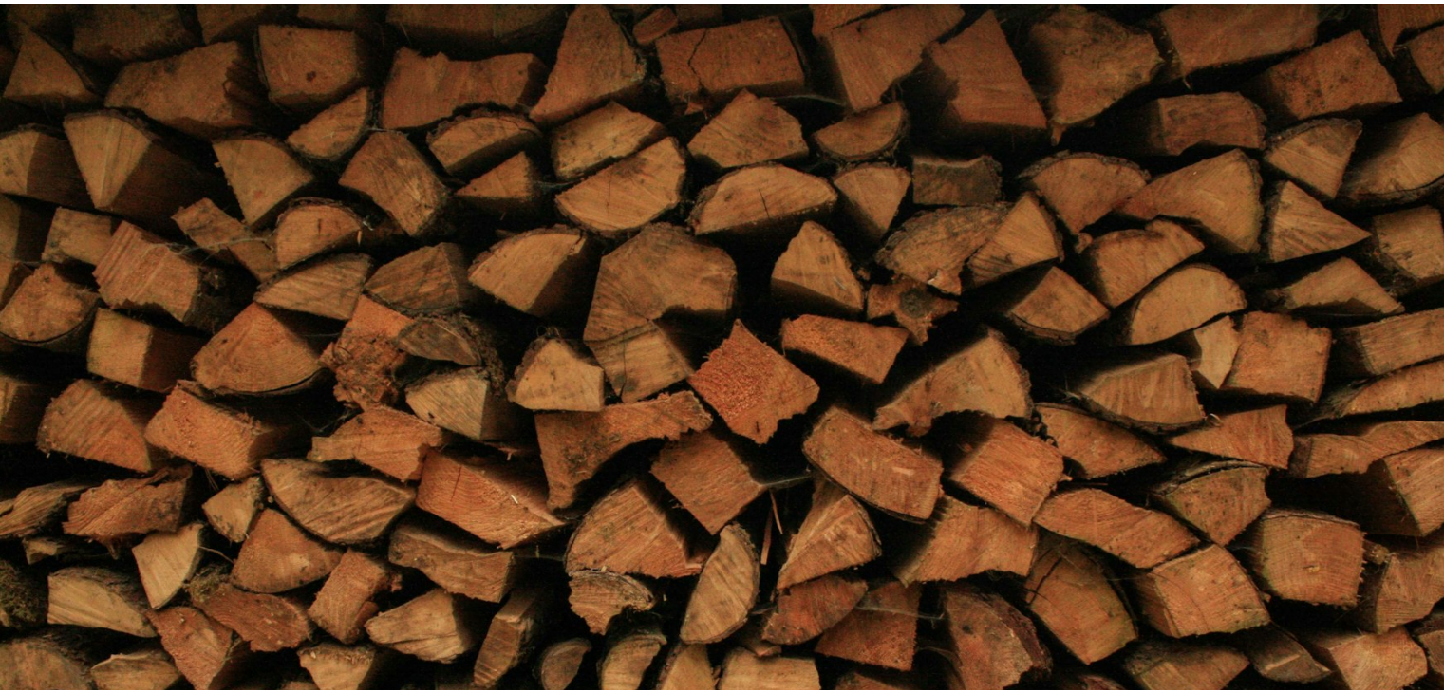
scroll to position [130, 0]
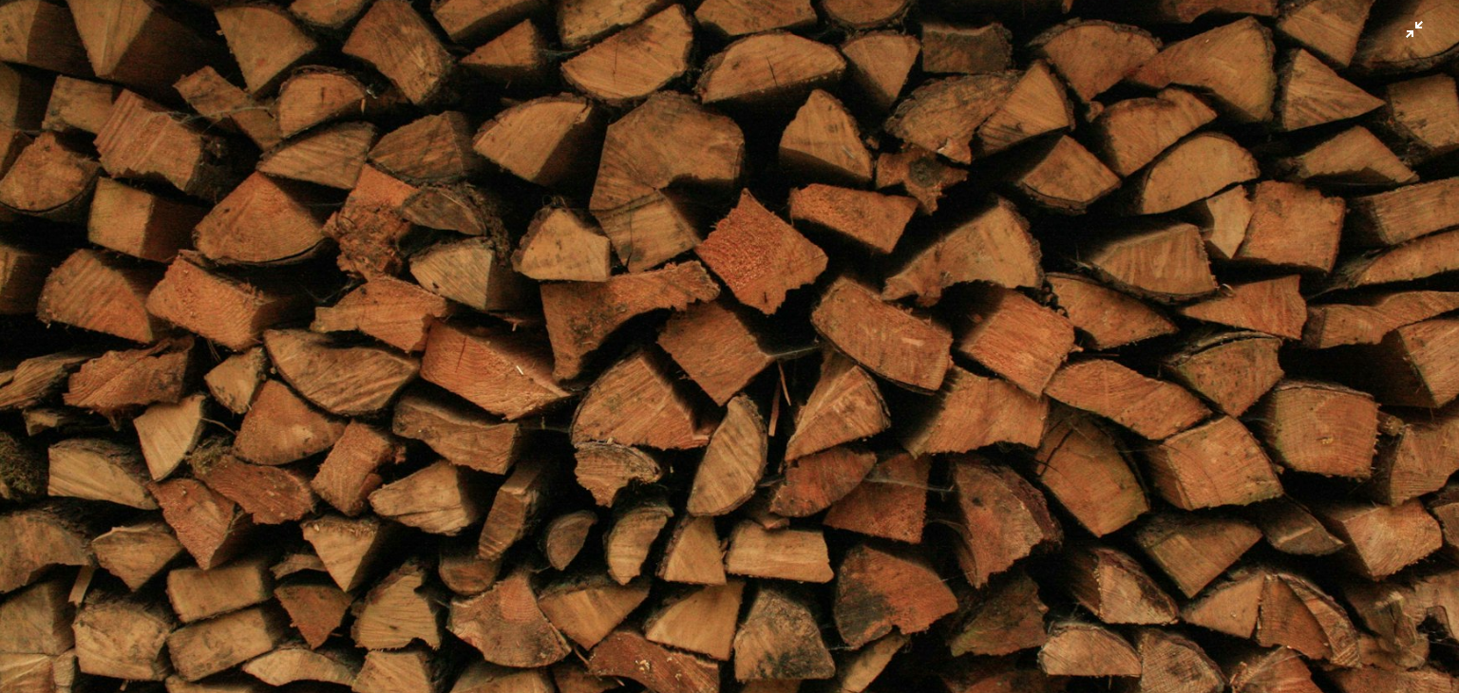
click at [1406, 30] on img "Reducir el zoom en esta imagen" at bounding box center [729, 355] width 1460 height 973
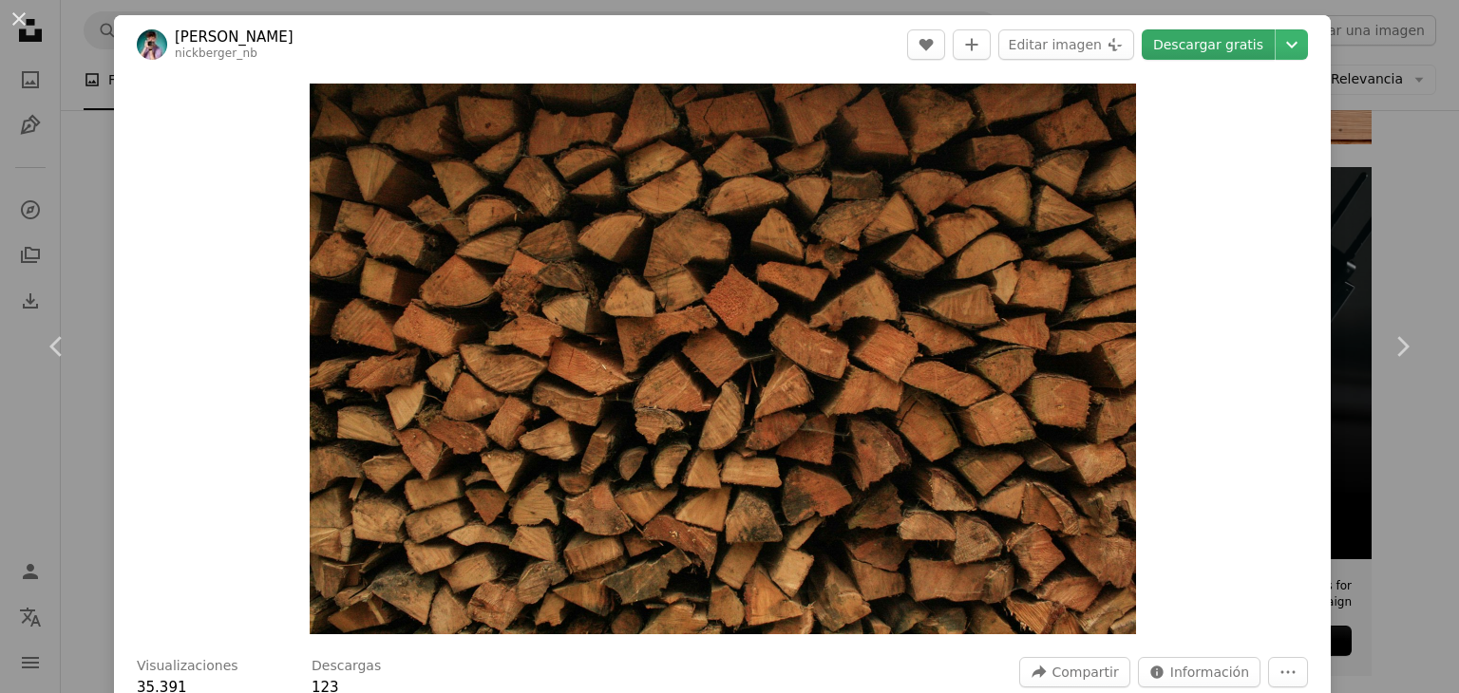
click at [1234, 49] on link "Descargar gratis" at bounding box center [1207, 44] width 133 height 30
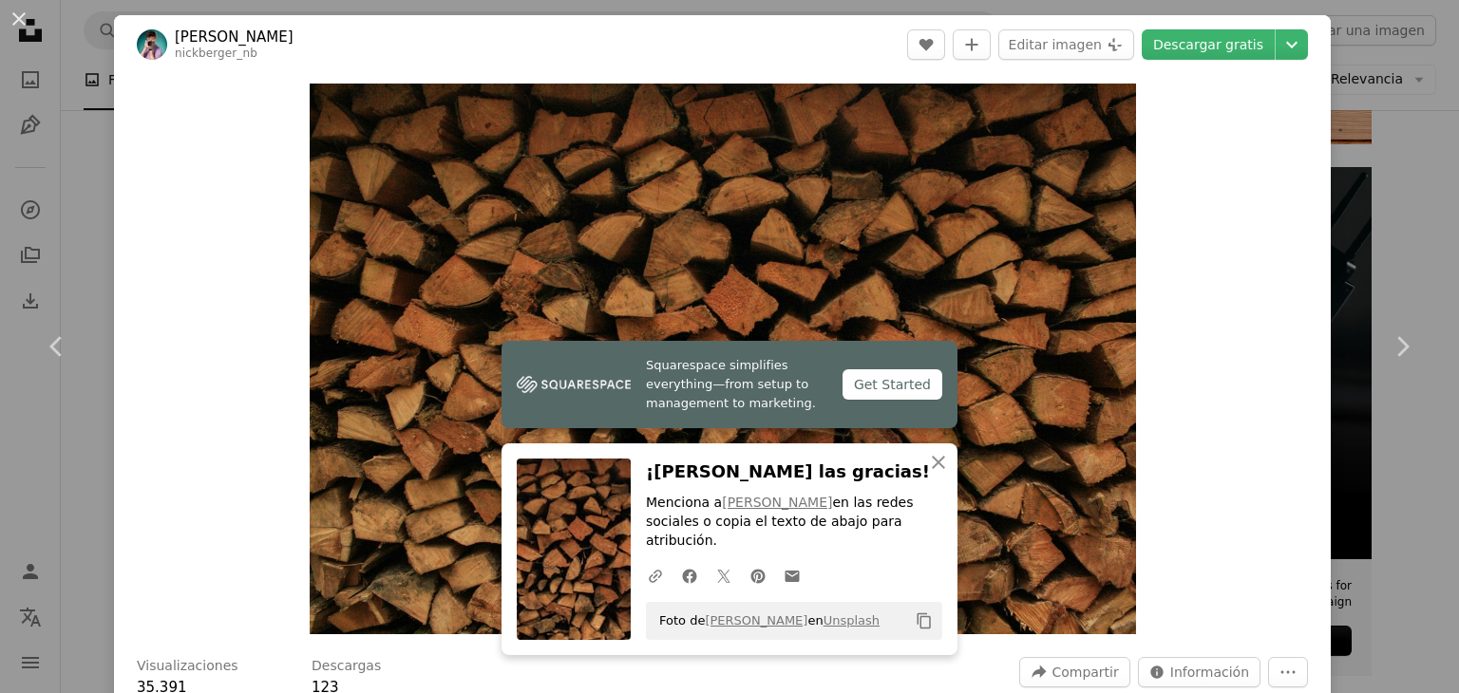
click at [89, 499] on div "An X shape Chevron left Chevron right Squarespace simplifies everything—from se…" at bounding box center [729, 346] width 1459 height 693
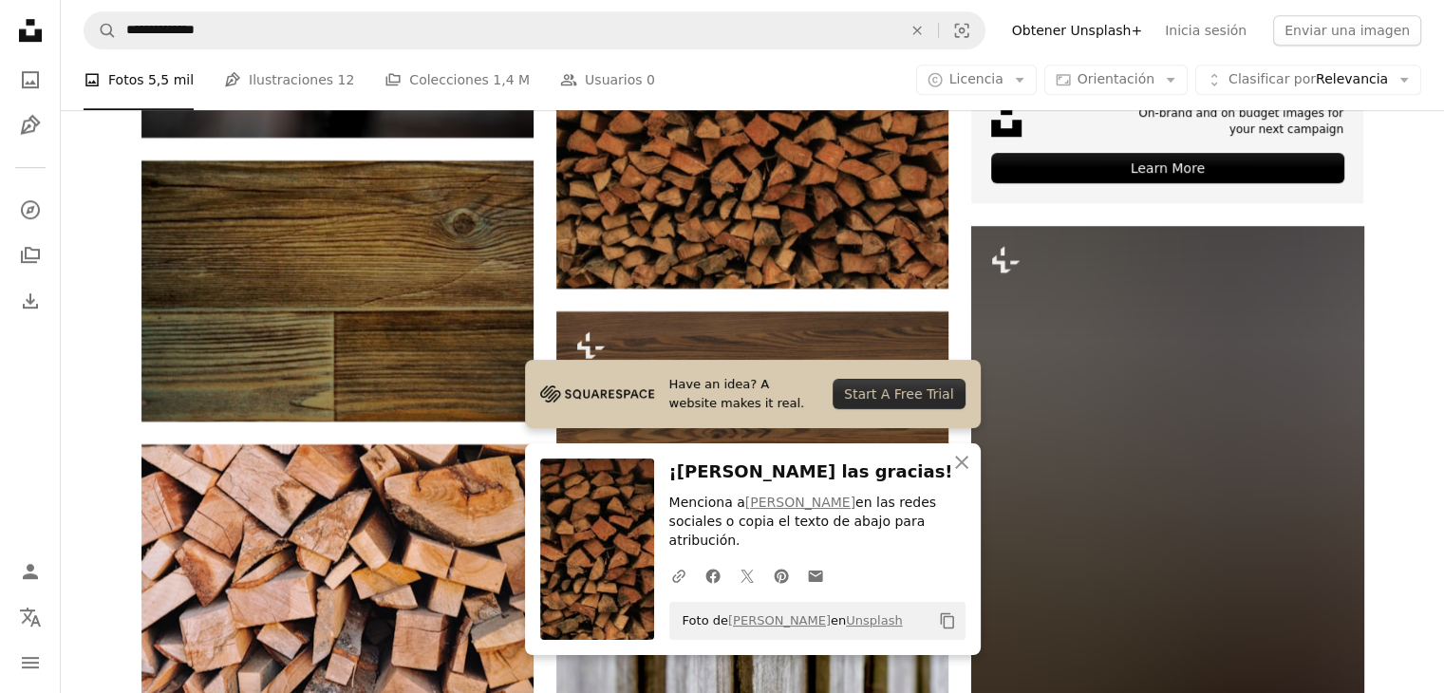
scroll to position [8451, 0]
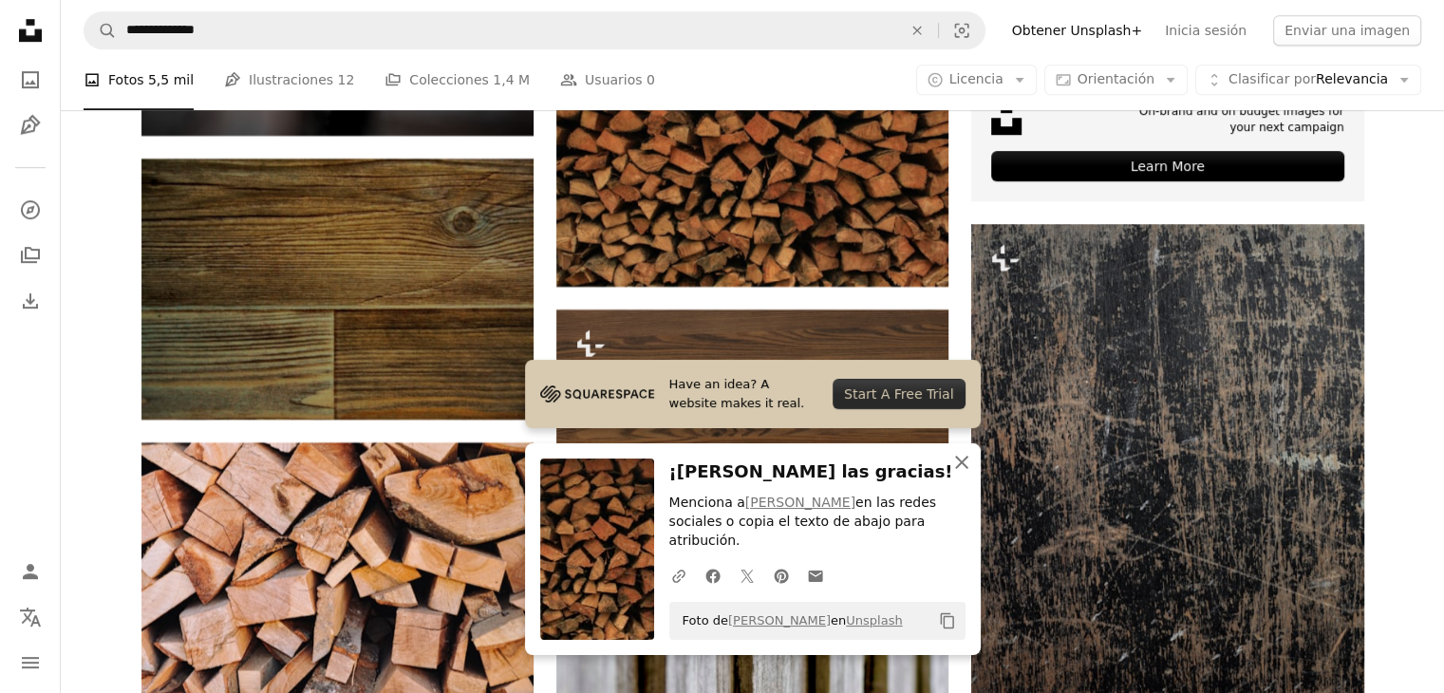
click at [961, 469] on icon "button" at bounding box center [961, 462] width 13 height 13
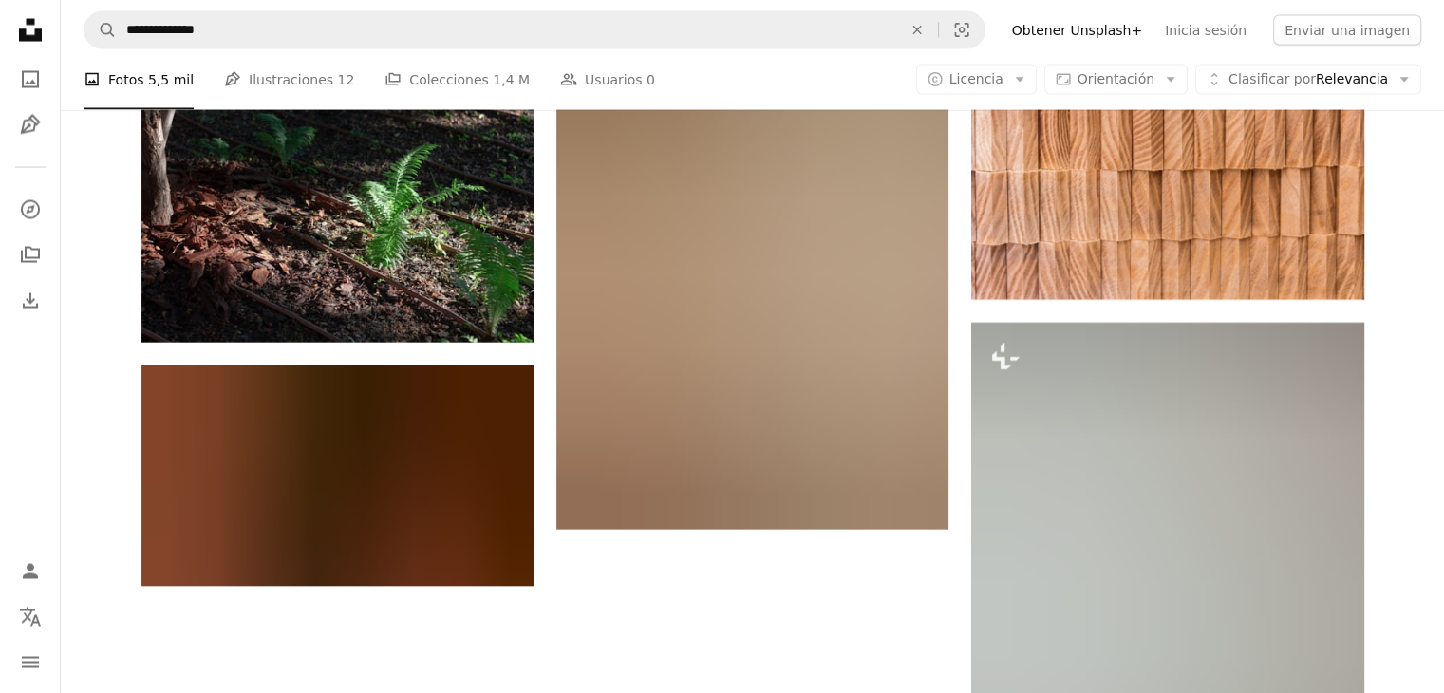
scroll to position [11130, 0]
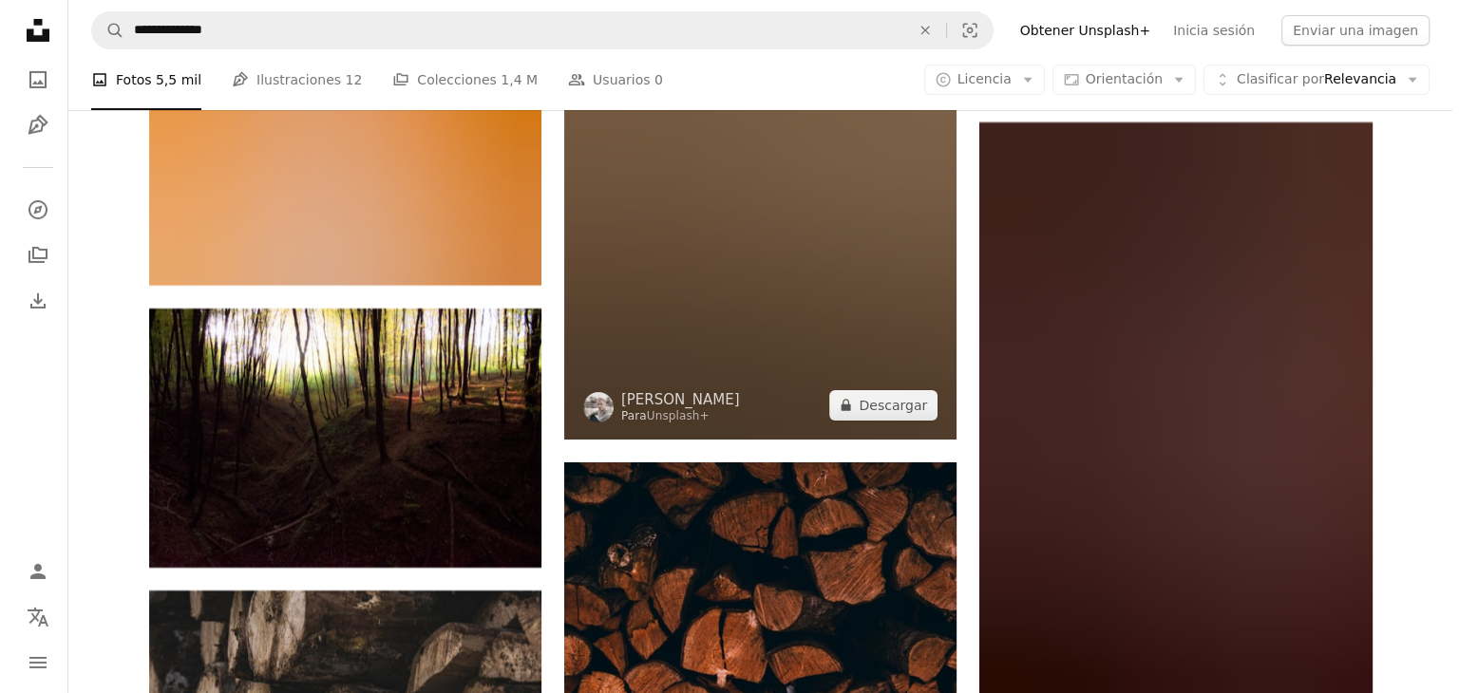
scroll to position [21386, 0]
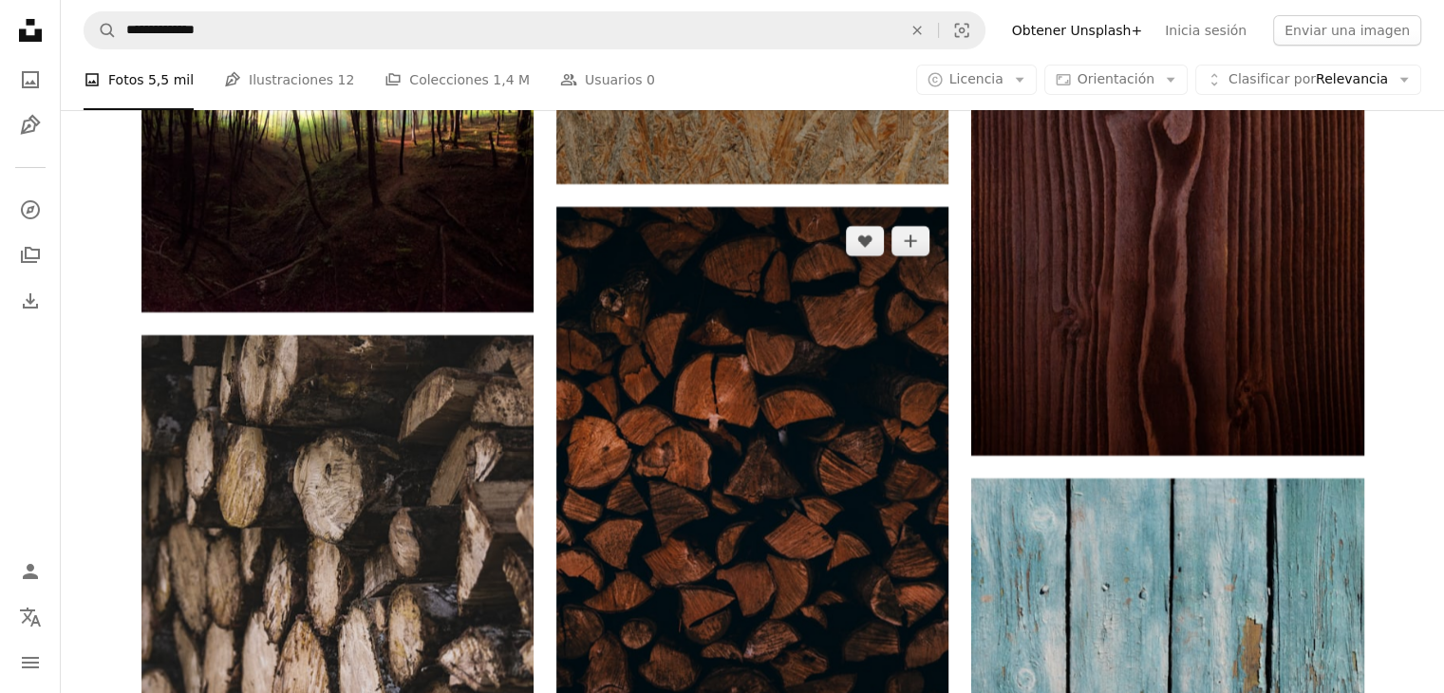
click at [806, 367] on img at bounding box center [752, 501] width 392 height 589
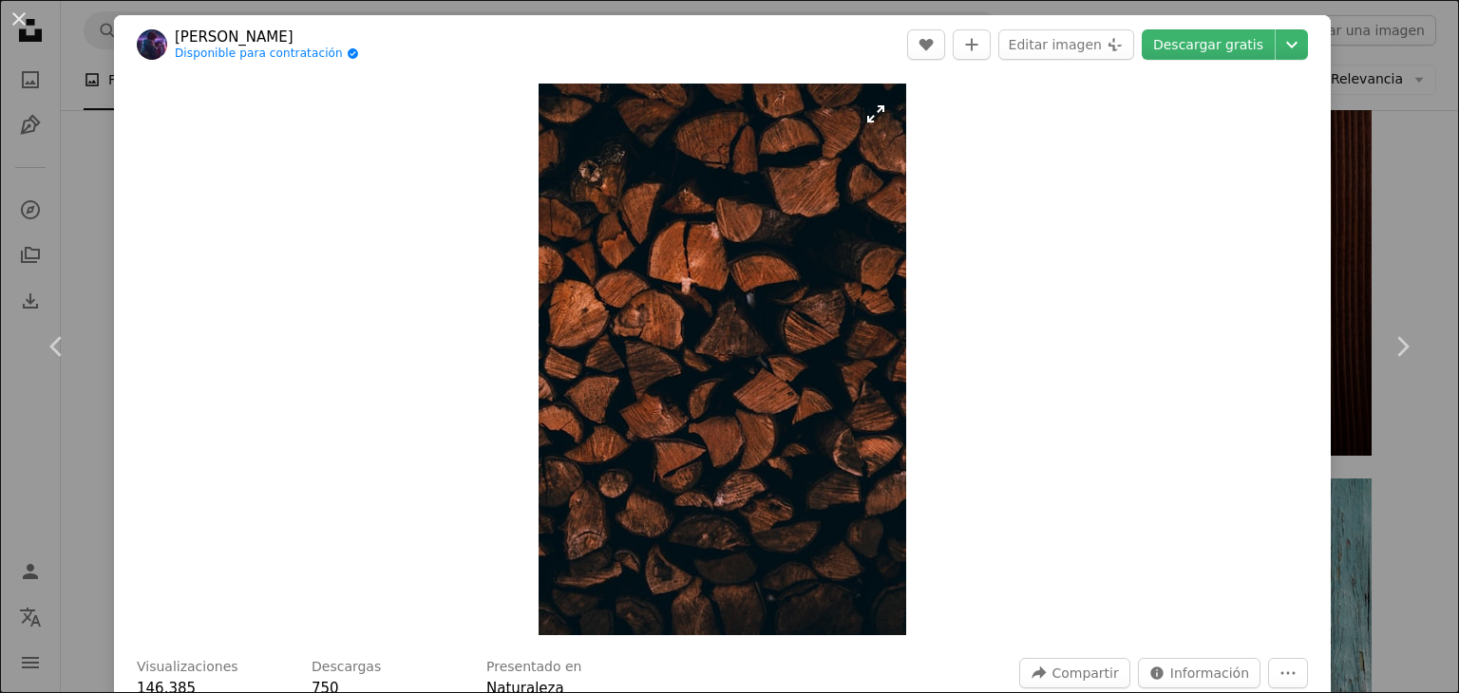
click at [806, 367] on img "Ampliar en esta imagen" at bounding box center [721, 360] width 367 height 552
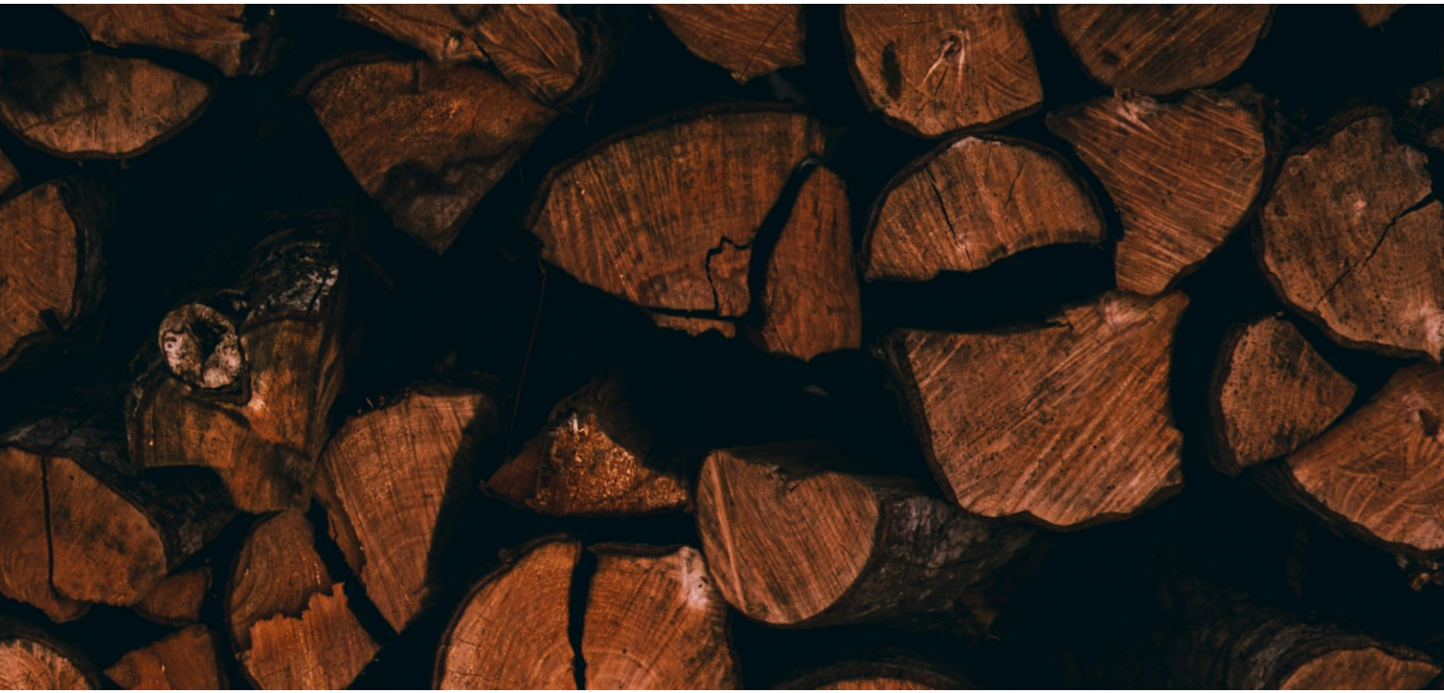
scroll to position [727, 0]
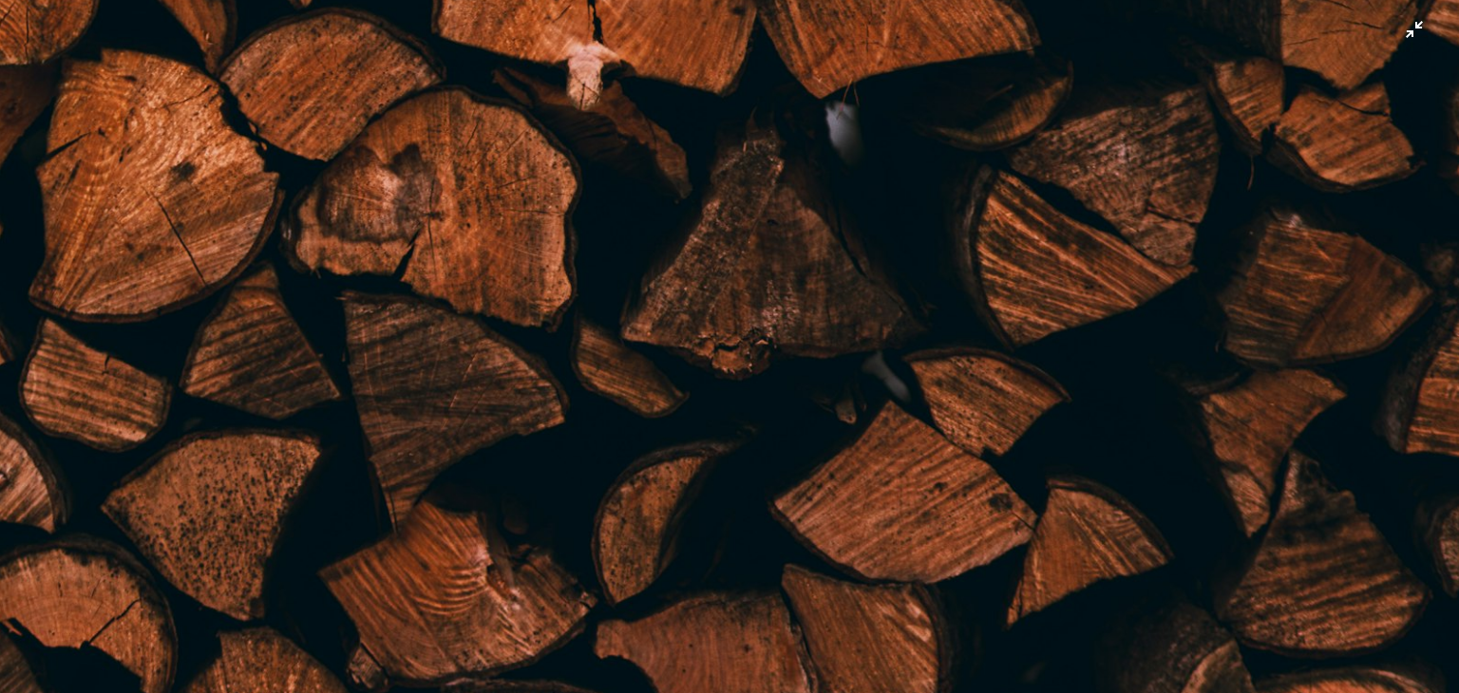
click at [1409, 31] on img "Reducir el zoom en esta imagen" at bounding box center [729, 367] width 1460 height 2191
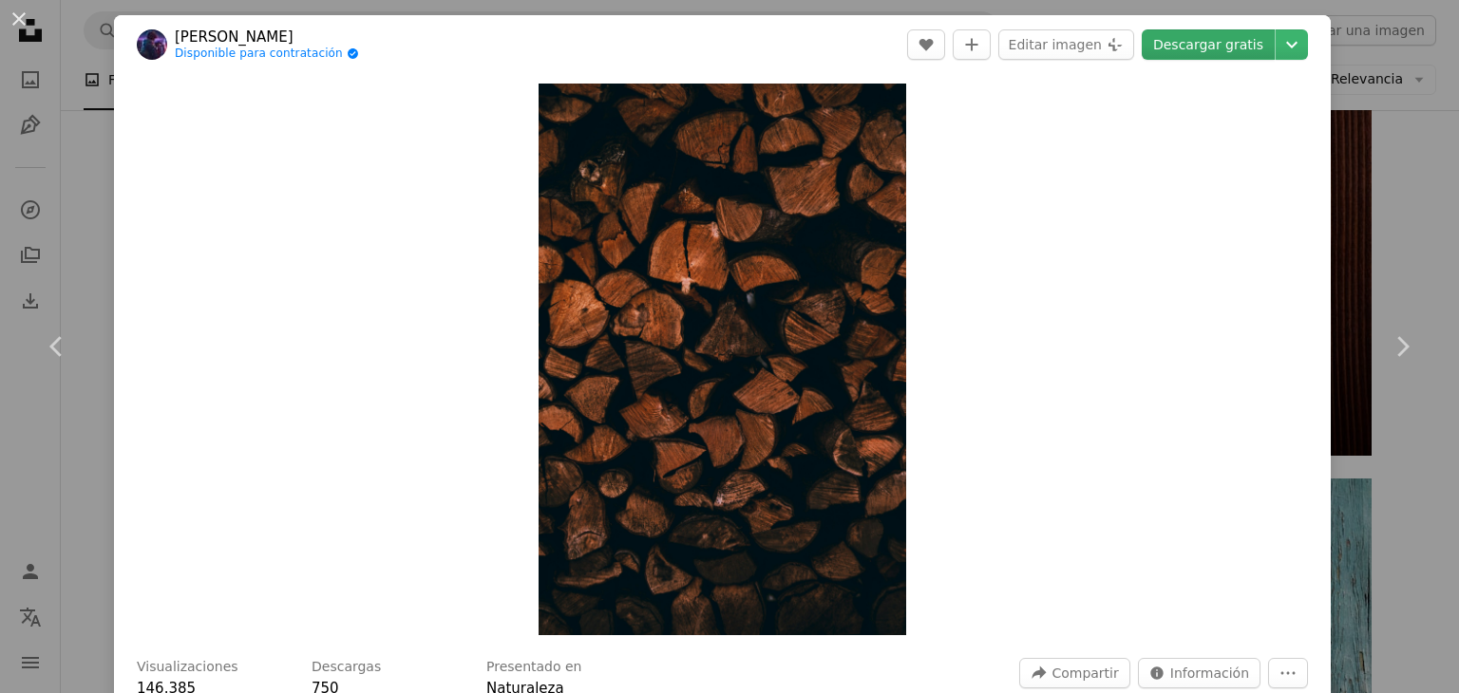
click at [1187, 29] on link "Descargar gratis" at bounding box center [1207, 44] width 133 height 30
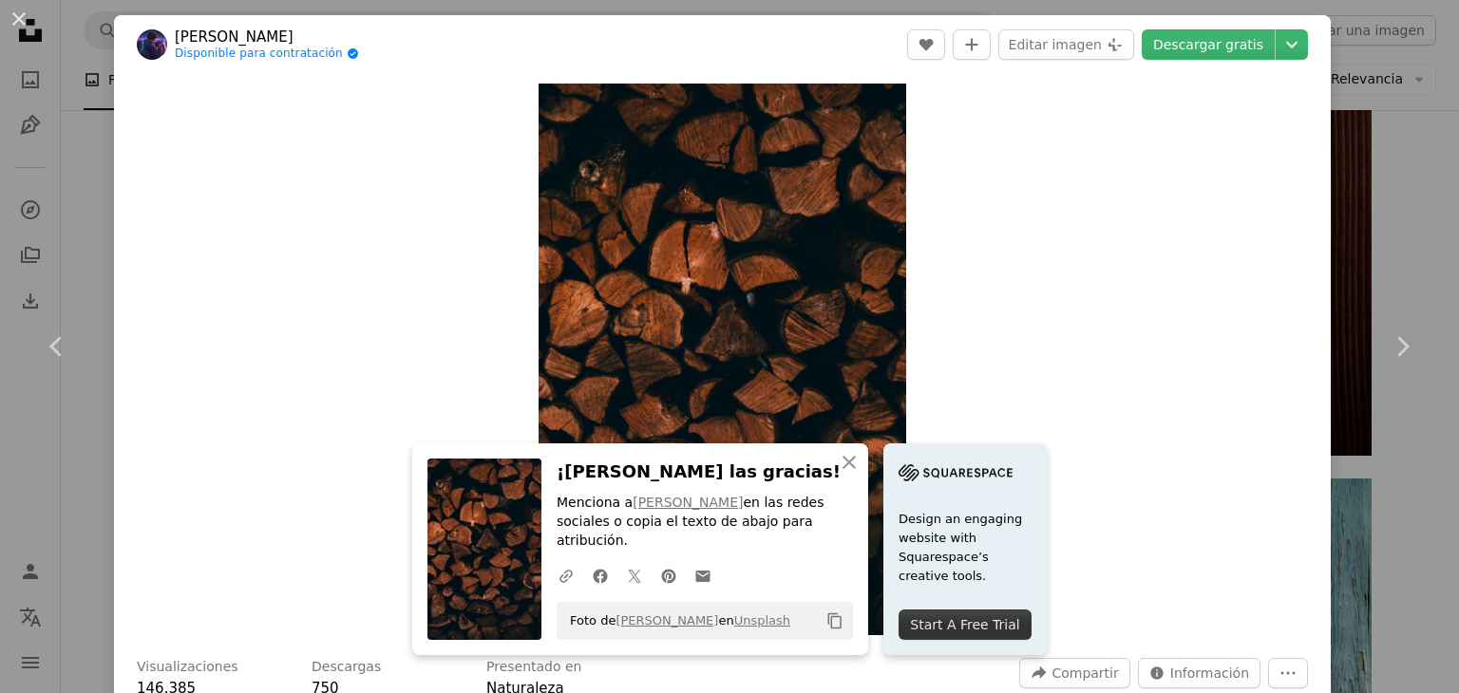
click at [96, 240] on div "An X shape Chevron left Chevron right An X shape Cerrar ¡[PERSON_NAME] las grac…" at bounding box center [729, 346] width 1459 height 693
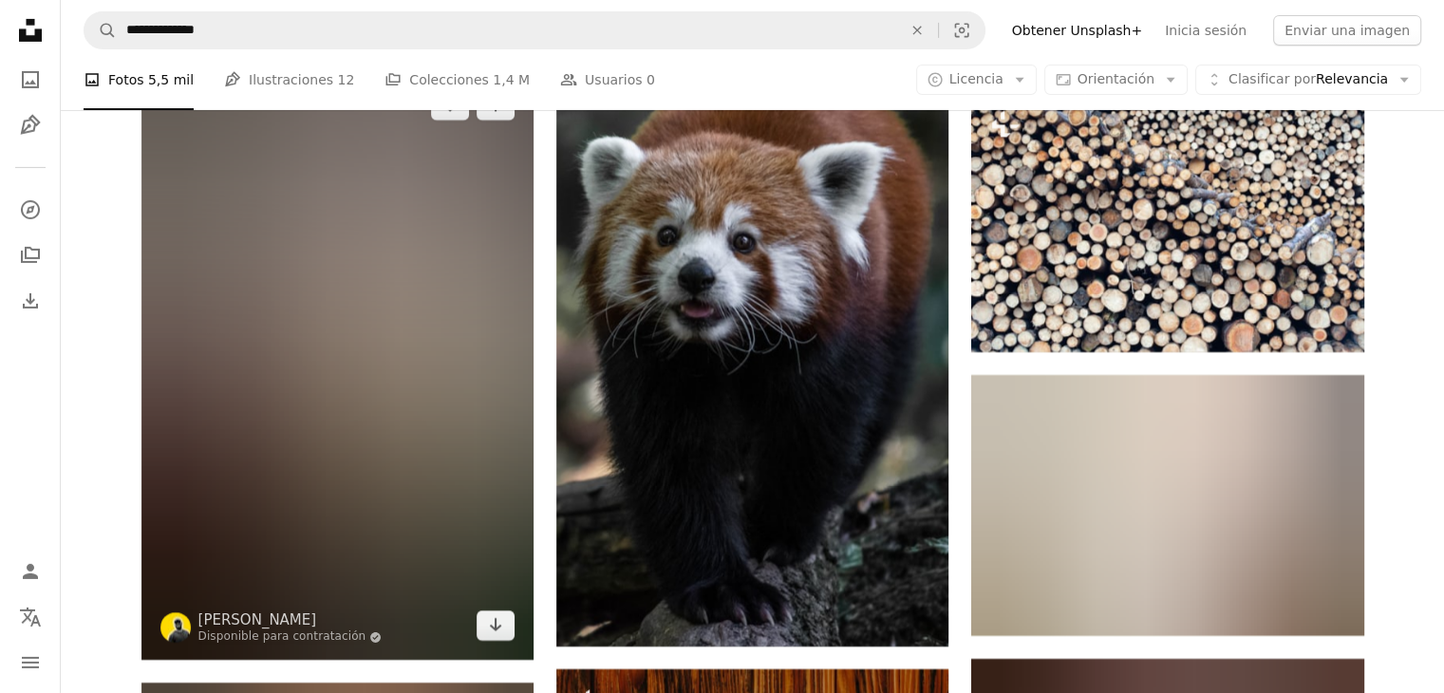
scroll to position [35440, 0]
